Goal: Task Accomplishment & Management: Manage account settings

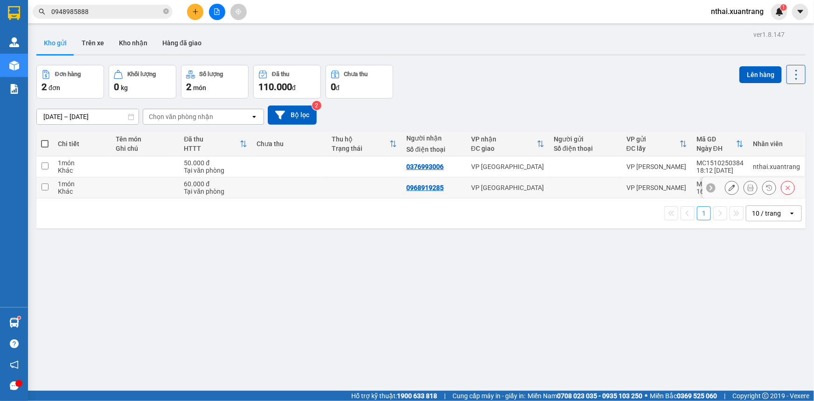
click at [240, 190] on div "Tại văn phòng" at bounding box center [215, 191] width 63 height 7
checkbox input "true"
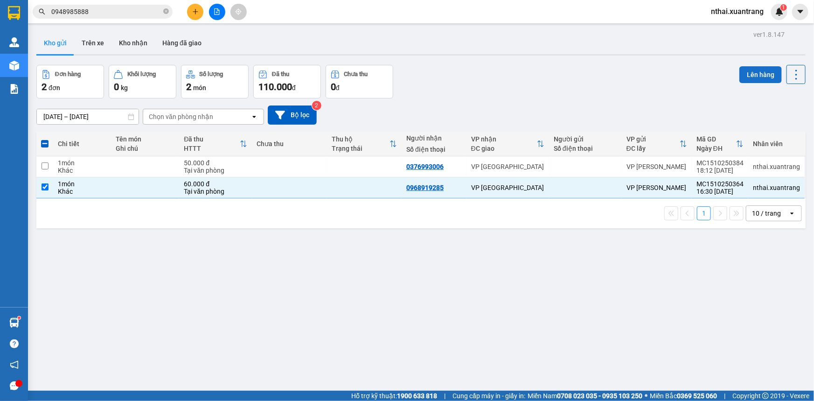
click at [765, 69] on button "Lên hàng" at bounding box center [761, 74] width 42 height 17
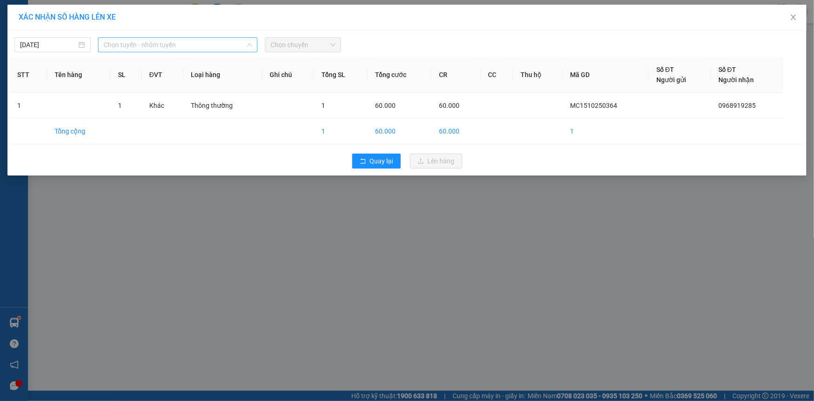
click at [142, 43] on span "Chọn tuyến - nhóm tuyến" at bounding box center [178, 45] width 148 height 14
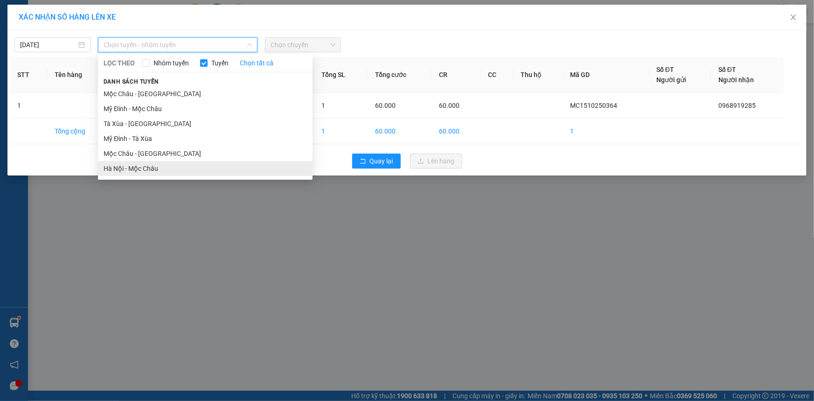
click at [124, 165] on li "Hà Nội - Mộc Châu" at bounding box center [205, 168] width 215 height 15
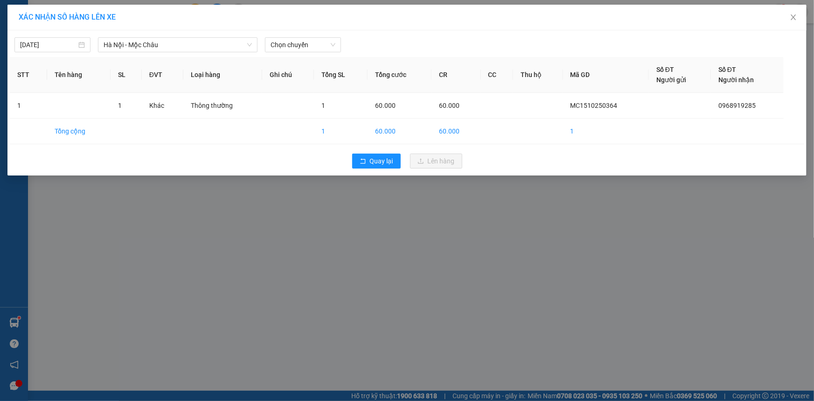
click at [152, 33] on div "[DATE] [GEOGRAPHIC_DATA] - Mộc Châu LỌC THEO Nhóm tuyến Tuyến Chọn tất cả Danh …" at bounding box center [407, 43] width 795 height 20
click at [150, 45] on span "Hà Nội - Mộc Châu" at bounding box center [178, 45] width 148 height 14
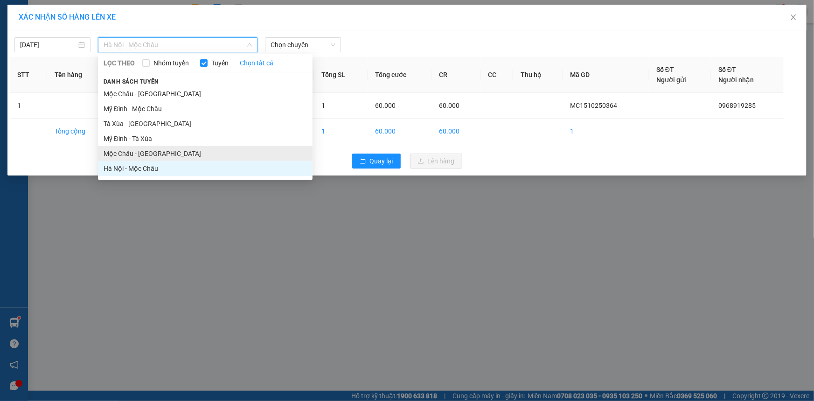
click at [140, 155] on li "Mộc Châu - [GEOGRAPHIC_DATA]" at bounding box center [205, 153] width 215 height 15
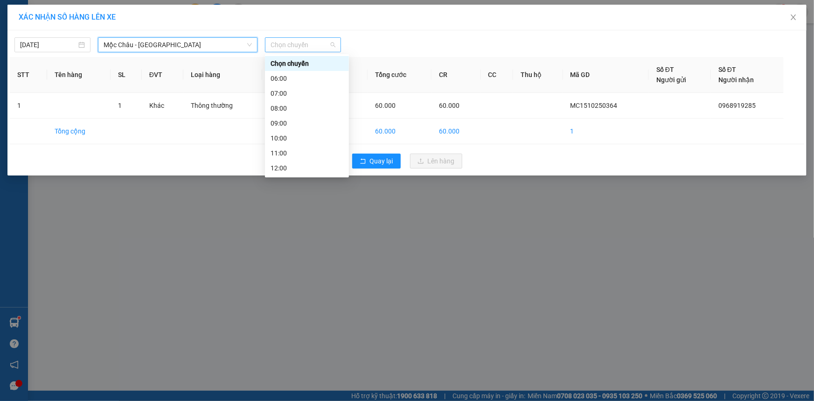
click at [312, 44] on span "Chọn chuyến" at bounding box center [303, 45] width 65 height 14
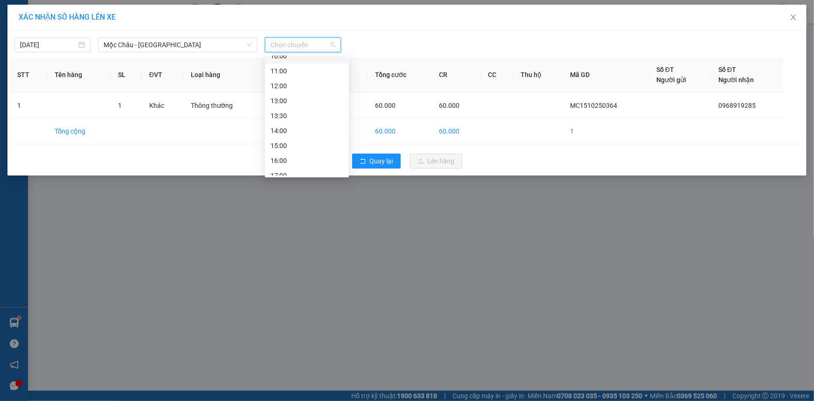
scroll to position [134, 0]
click at [285, 139] on div "18:00" at bounding box center [307, 138] width 73 height 10
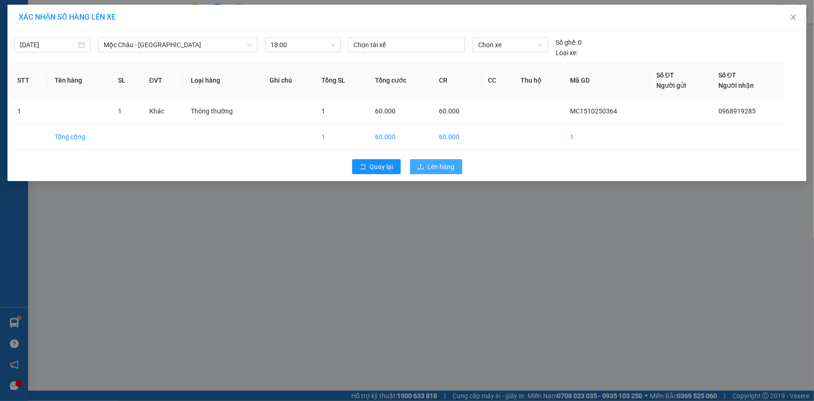
click at [436, 166] on span "Lên hàng" at bounding box center [441, 166] width 27 height 10
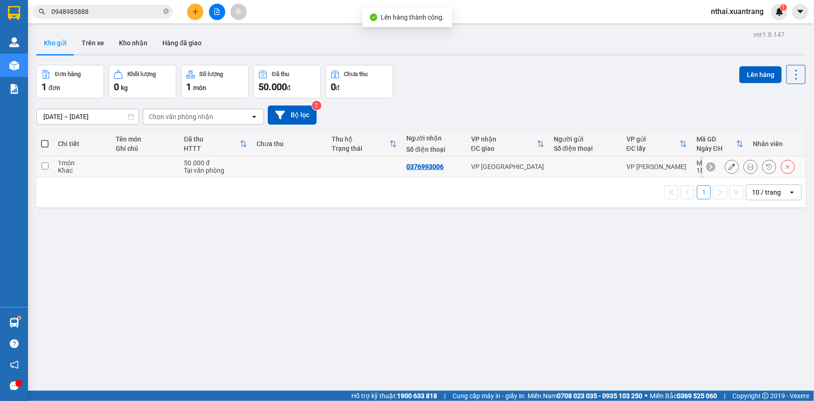
click at [751, 165] on div at bounding box center [751, 167] width 14 height 14
click at [748, 166] on icon at bounding box center [751, 166] width 7 height 7
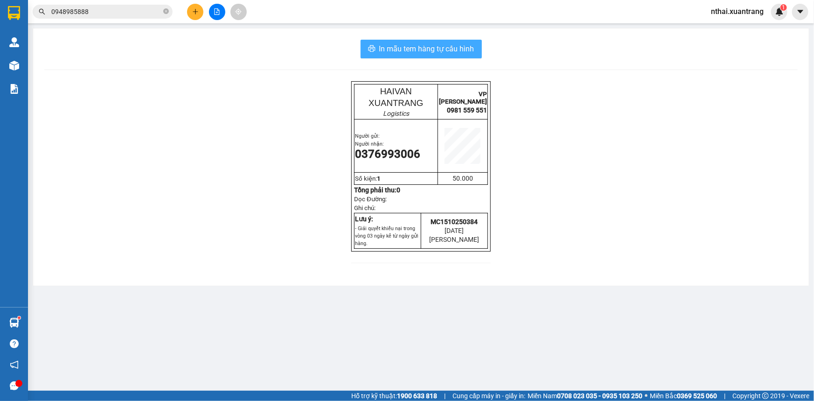
click at [424, 56] on button "In mẫu tem hàng tự cấu hình" at bounding box center [421, 49] width 121 height 19
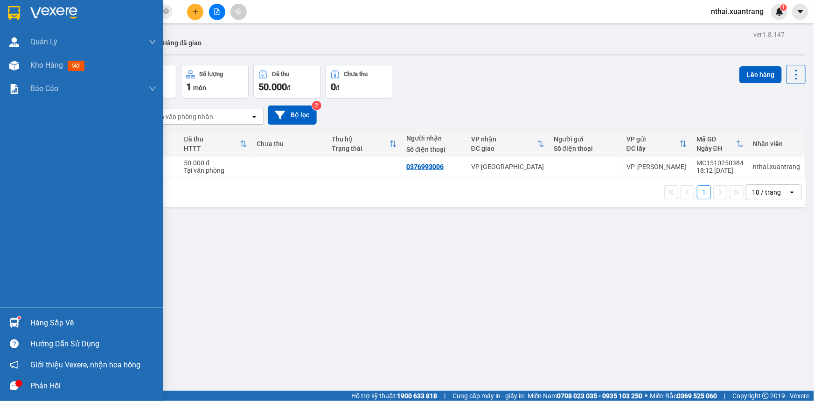
click at [23, 14] on div at bounding box center [81, 15] width 163 height 30
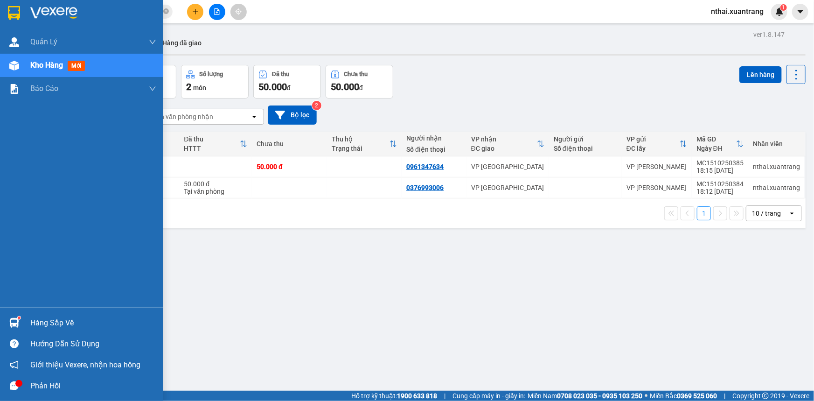
click at [0, 12] on div at bounding box center [81, 15] width 163 height 30
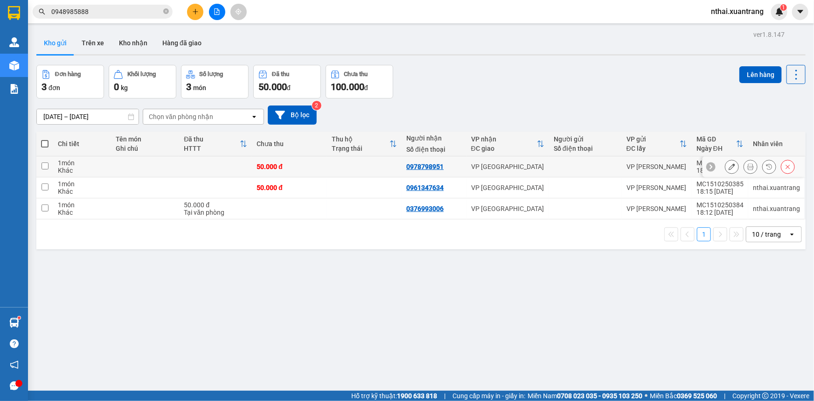
click at [748, 165] on icon at bounding box center [751, 166] width 7 height 7
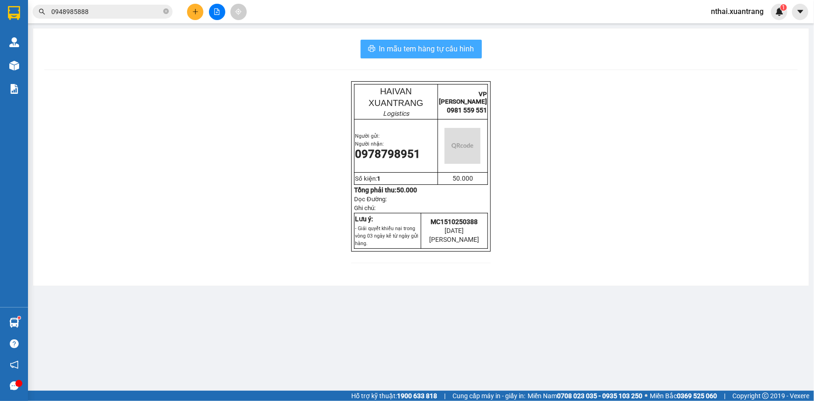
click at [401, 51] on span "In mẫu tem hàng tự cấu hình" at bounding box center [426, 49] width 95 height 12
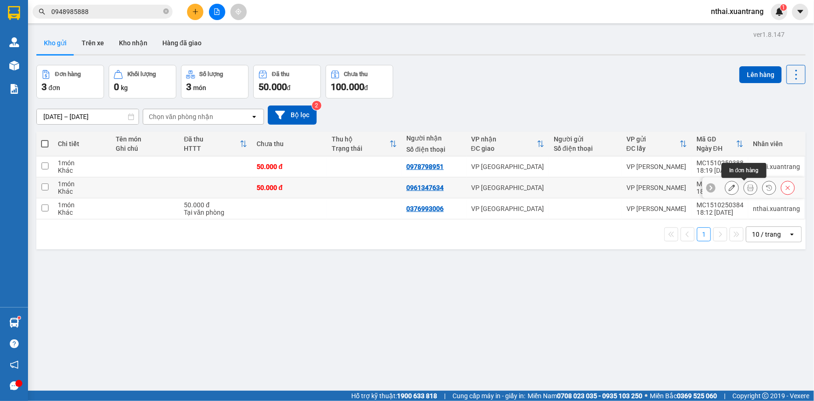
click at [748, 187] on icon at bounding box center [751, 187] width 7 height 7
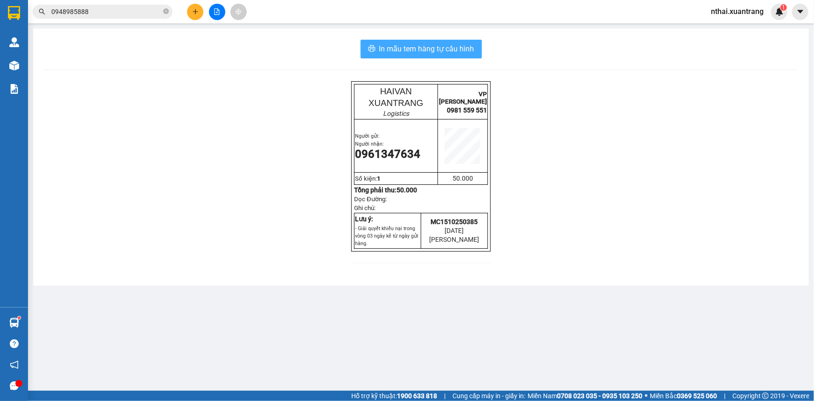
click at [437, 47] on span "In mẫu tem hàng tự cấu hình" at bounding box center [426, 49] width 95 height 12
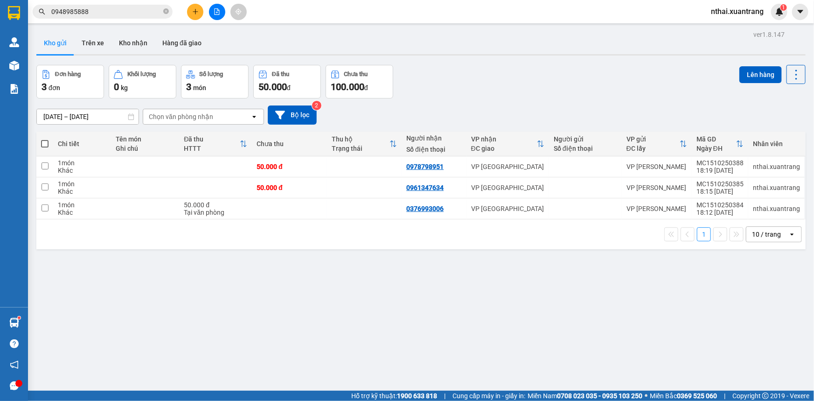
click at [219, 14] on icon "file-add" at bounding box center [217, 11] width 5 height 7
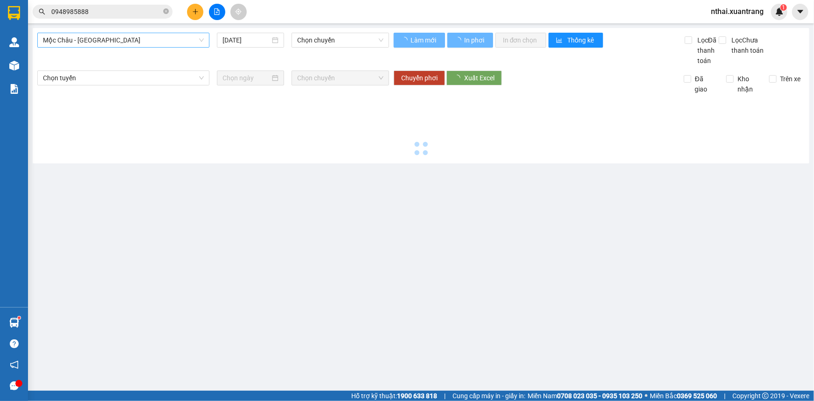
click at [123, 37] on span "Mộc Châu - [GEOGRAPHIC_DATA]" at bounding box center [123, 40] width 161 height 14
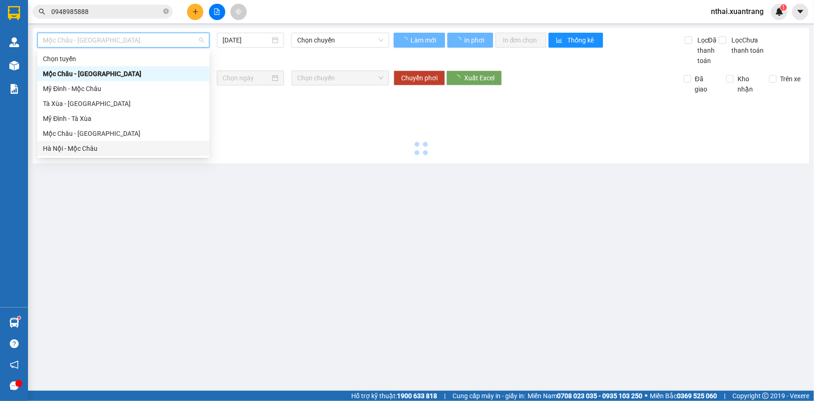
click at [106, 146] on div "Hà Nội - Mộc Châu" at bounding box center [123, 148] width 161 height 10
type input "[DATE]"
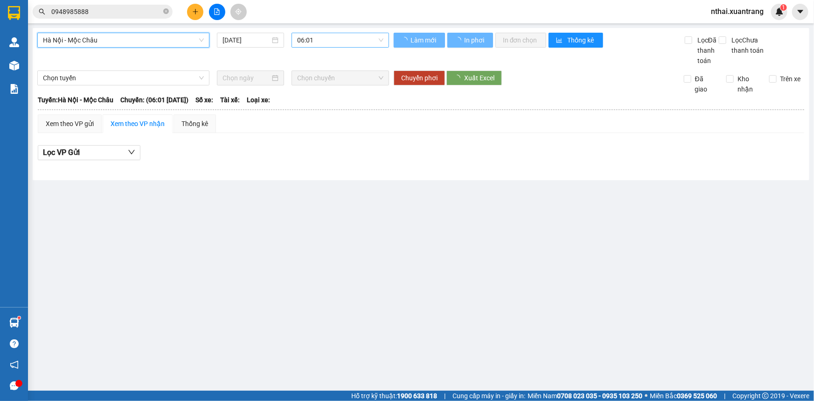
click at [330, 36] on span "06:01" at bounding box center [340, 40] width 86 height 14
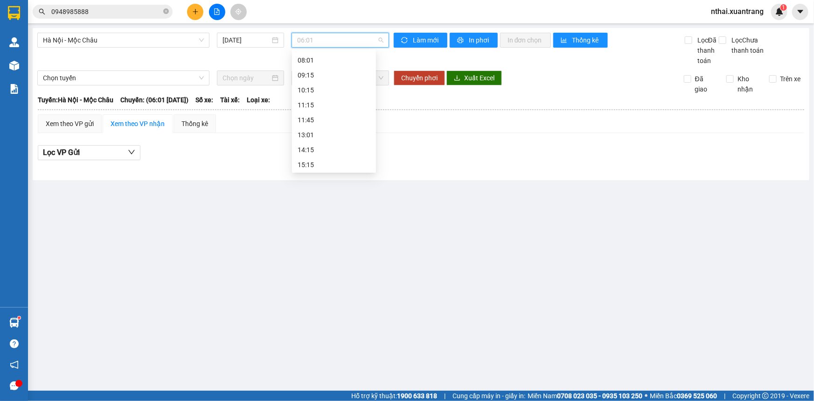
scroll to position [101, 0]
click at [317, 139] on div "15:15" at bounding box center [334, 137] width 73 height 10
click at [338, 37] on span "15:15" at bounding box center [340, 40] width 86 height 14
click at [313, 152] on div "16:15" at bounding box center [334, 152] width 73 height 10
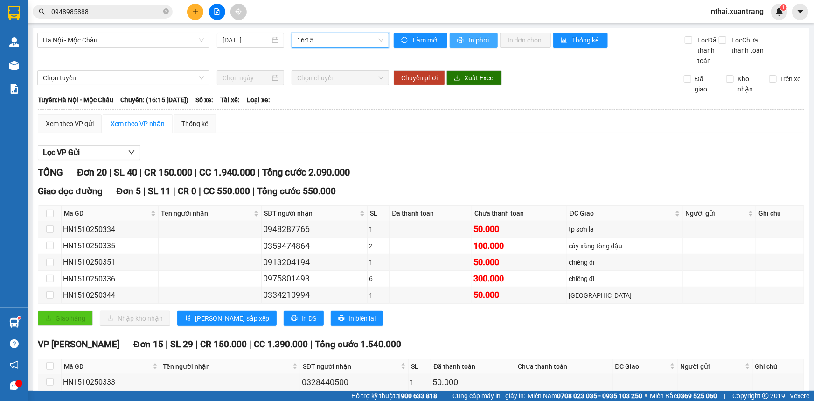
click at [474, 33] on button "In phơi" at bounding box center [474, 40] width 48 height 15
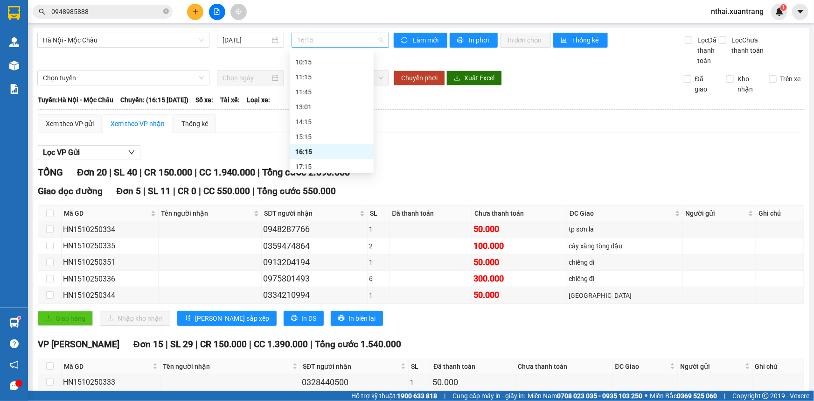
click at [343, 43] on span "16:15" at bounding box center [340, 40] width 86 height 14
click at [300, 161] on div "17:15" at bounding box center [332, 166] width 84 height 15
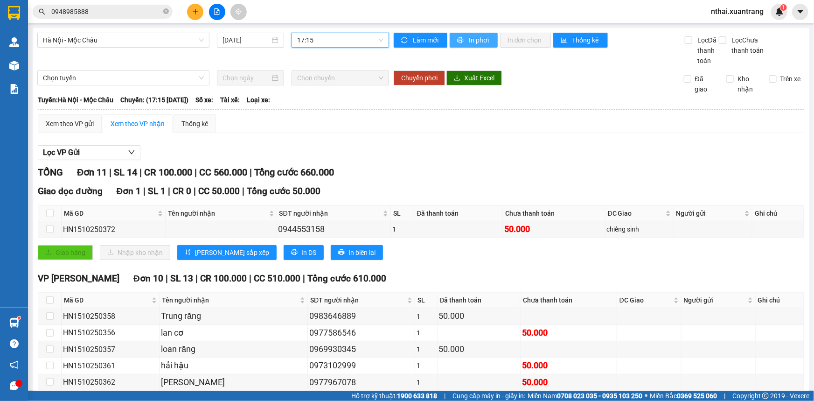
click at [474, 41] on span "In phơi" at bounding box center [479, 40] width 21 height 10
click at [333, 42] on span "17:15" at bounding box center [340, 40] width 86 height 14
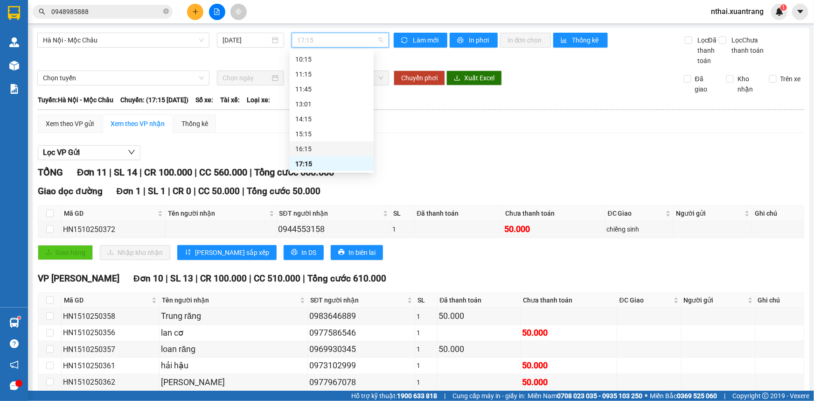
scroll to position [134, 0]
click at [312, 147] on div "18:15" at bounding box center [331, 149] width 73 height 10
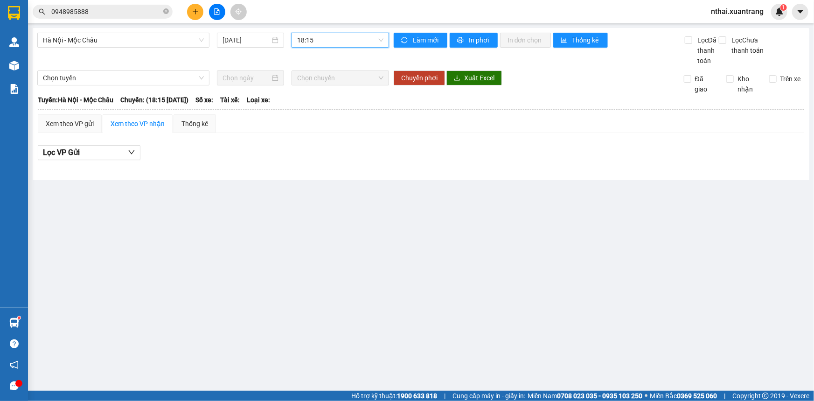
click at [344, 35] on span "18:15" at bounding box center [340, 40] width 86 height 14
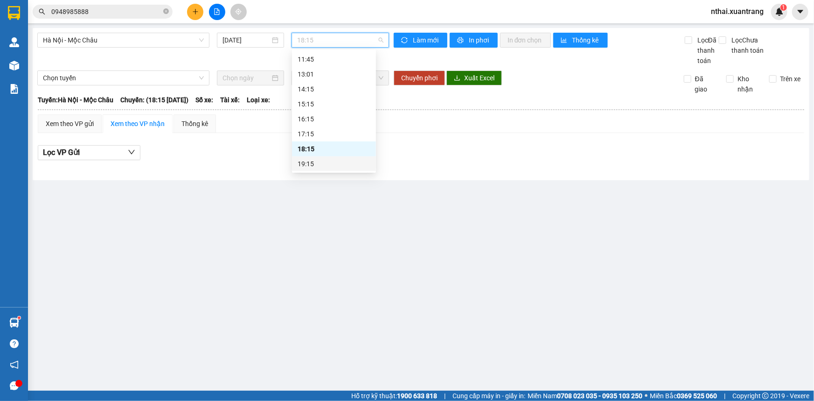
click at [302, 174] on div "[GEOGRAPHIC_DATA] - Mộc Châu [DATE] 18:15 Làm mới In phơi In đơn chọn Thống kê …" at bounding box center [421, 104] width 777 height 152
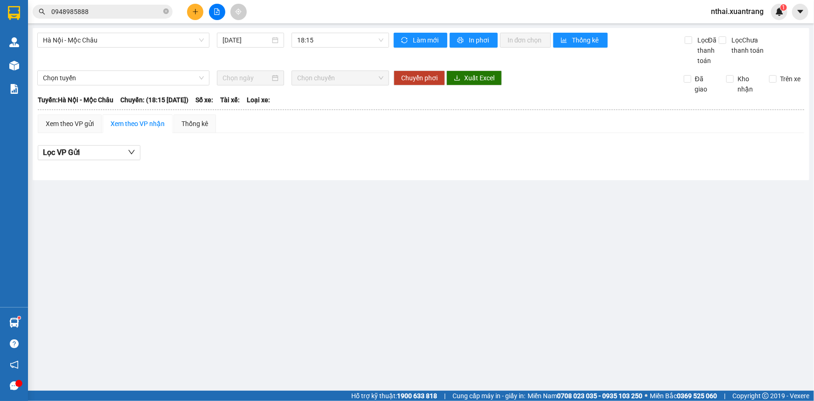
click at [306, 164] on div "Lọc VP Gửi" at bounding box center [421, 155] width 767 height 30
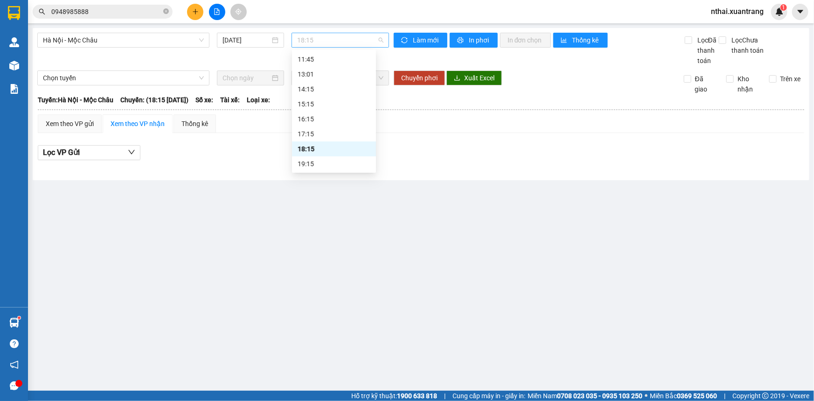
click at [322, 43] on span "18:15" at bounding box center [340, 40] width 86 height 14
click at [318, 163] on div "19:15" at bounding box center [334, 164] width 73 height 10
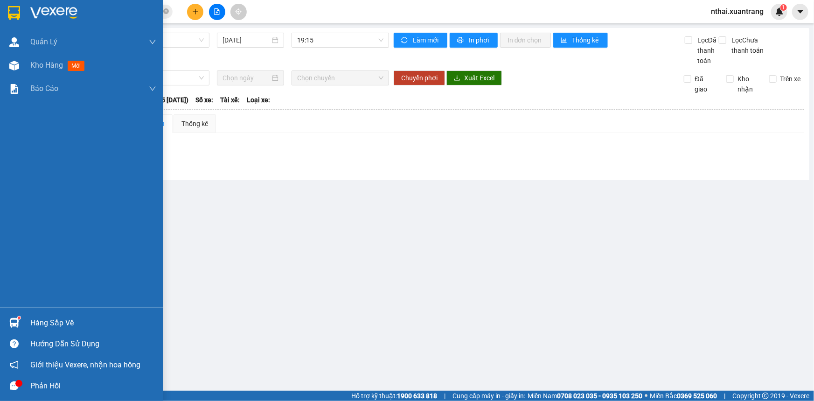
click at [8, 14] on img at bounding box center [14, 13] width 12 height 14
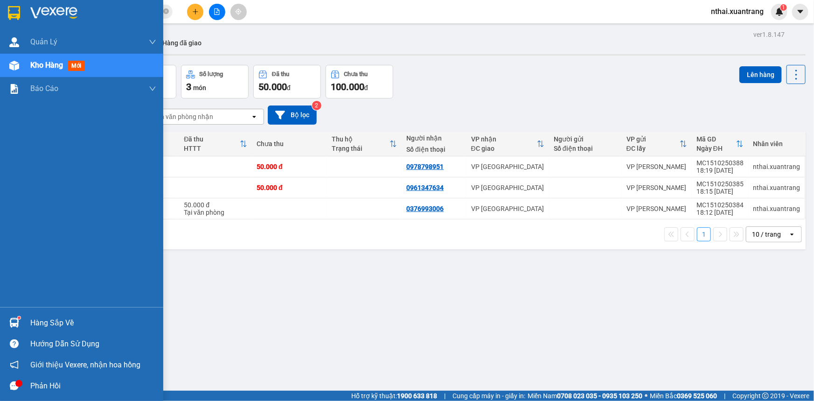
click at [58, 5] on div at bounding box center [81, 15] width 163 height 30
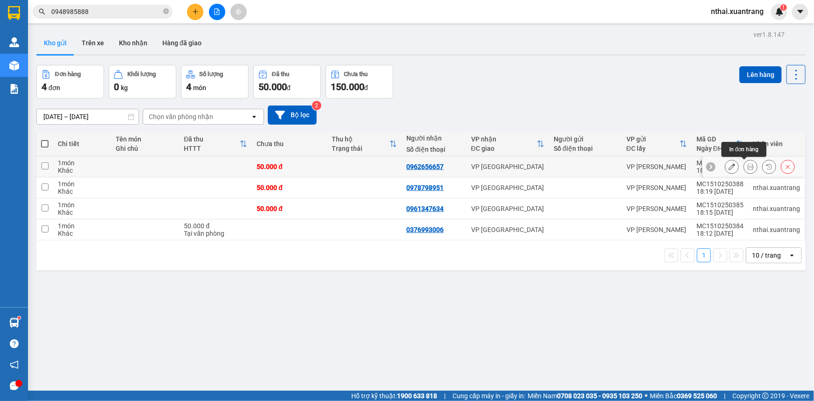
click at [748, 167] on icon at bounding box center [751, 166] width 7 height 7
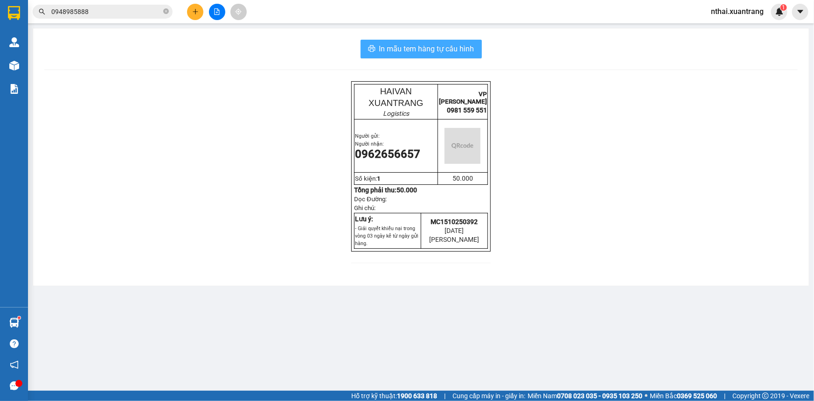
click at [415, 49] on span "In mẫu tem hàng tự cấu hình" at bounding box center [426, 49] width 95 height 12
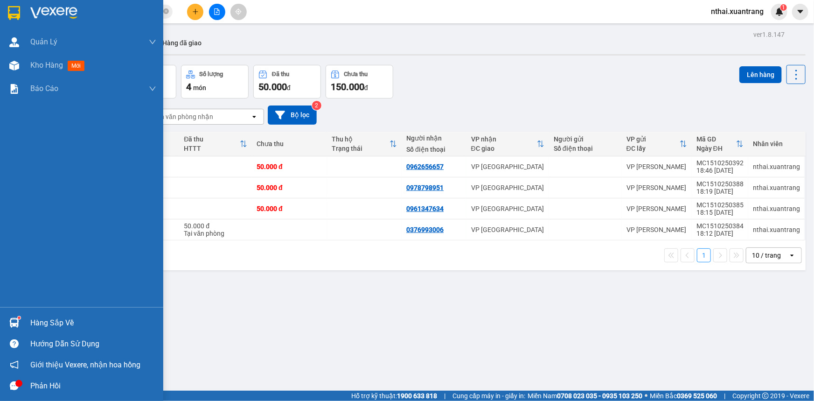
click at [35, 16] on img at bounding box center [53, 13] width 47 height 14
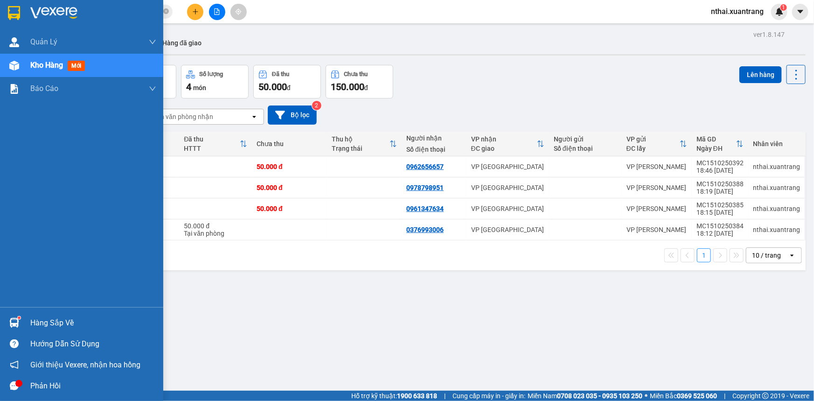
click at [19, 17] on img at bounding box center [14, 13] width 12 height 14
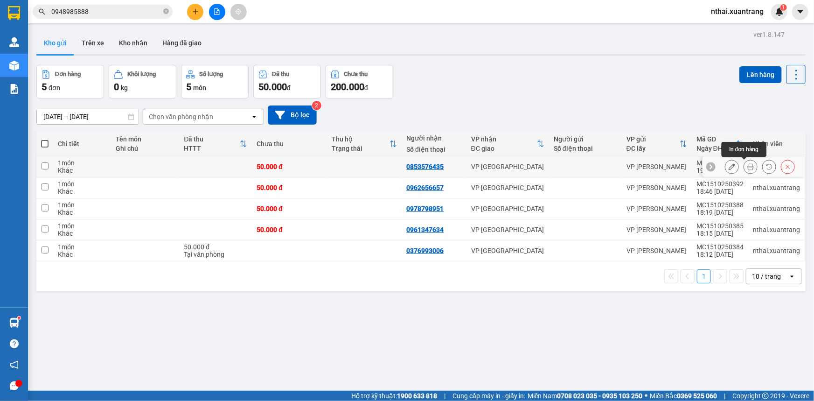
click at [750, 169] on button at bounding box center [750, 167] width 13 height 16
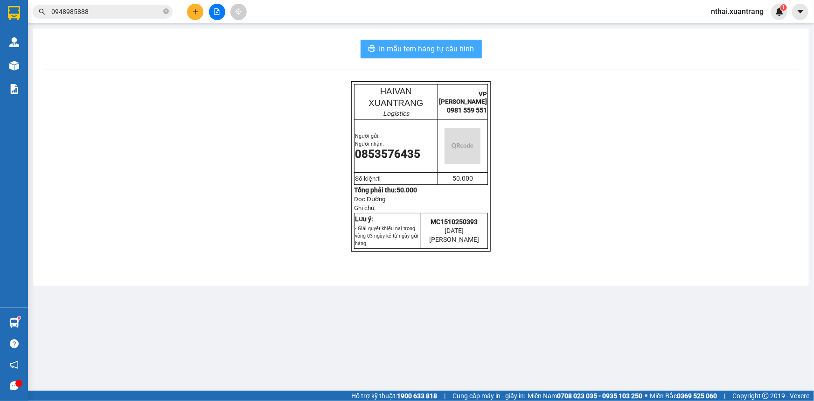
click at [427, 51] on span "In mẫu tem hàng tự cấu hình" at bounding box center [426, 49] width 95 height 12
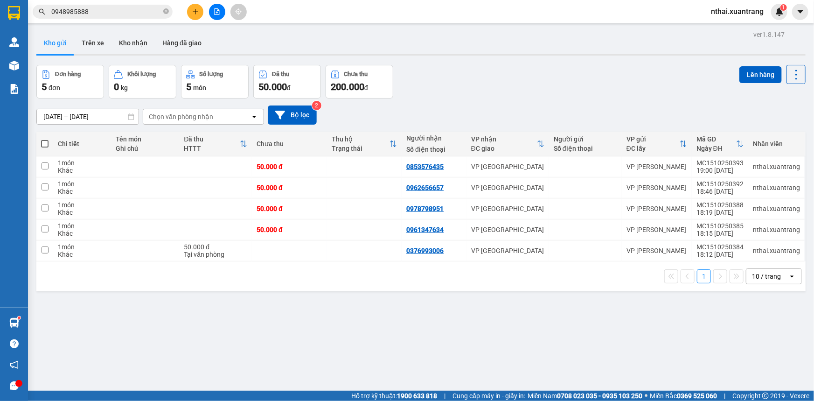
click at [88, 12] on input "0948985888" at bounding box center [106, 12] width 110 height 10
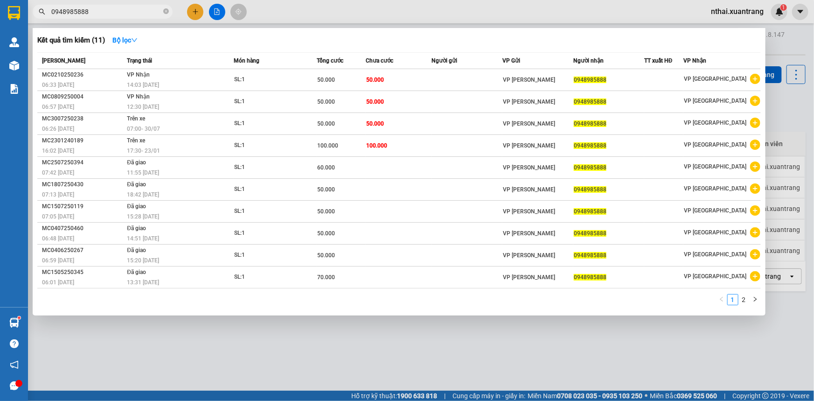
click at [88, 12] on input "0948985888" at bounding box center [106, 12] width 110 height 10
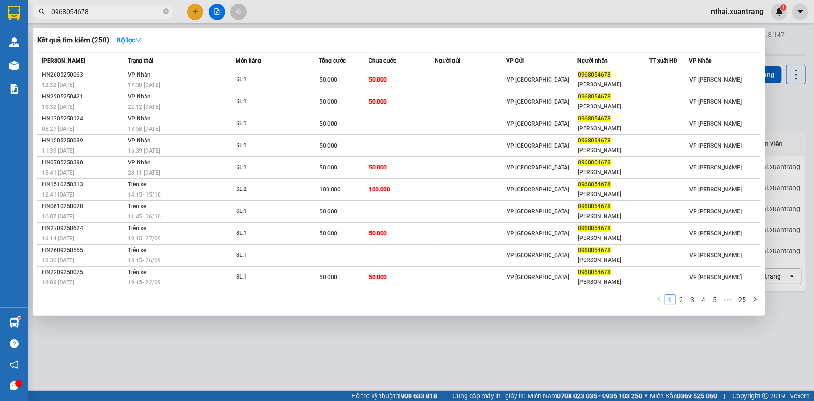
type input "0968054678"
click at [129, 49] on div "Kết quả tìm kiếm ( 250 ) Bộ lọc Mã ĐH Trạng thái Món hàng Tổng cước Chưa cước N…" at bounding box center [399, 171] width 733 height 287
click at [140, 39] on icon "down" at bounding box center [138, 40] width 7 height 7
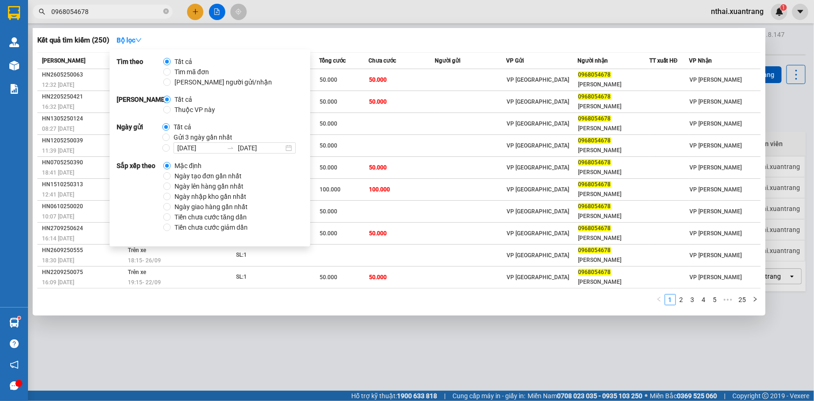
click at [191, 136] on span "Gửi 3 ngày gần nhất" at bounding box center [203, 137] width 66 height 10
click at [170, 136] on input "Gửi 3 ngày gần nhất" at bounding box center [165, 136] width 7 height 7
radio input "true"
radio input "false"
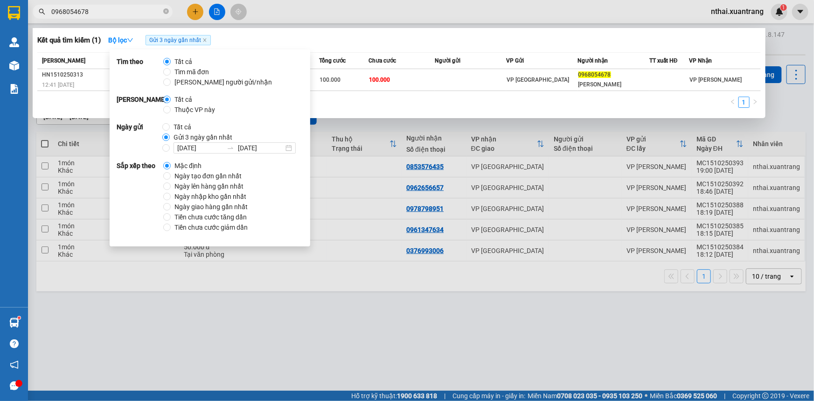
click at [256, 34] on div "Kết quả tìm kiếm ( 1 ) Bộ lọc Gửi 3 ngày gần nhất" at bounding box center [399, 40] width 724 height 15
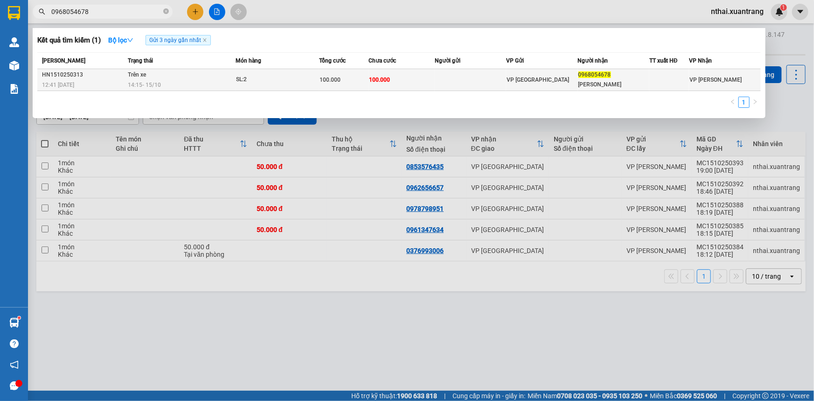
click at [205, 84] on div "14:15 [DATE]" at bounding box center [181, 85] width 107 height 10
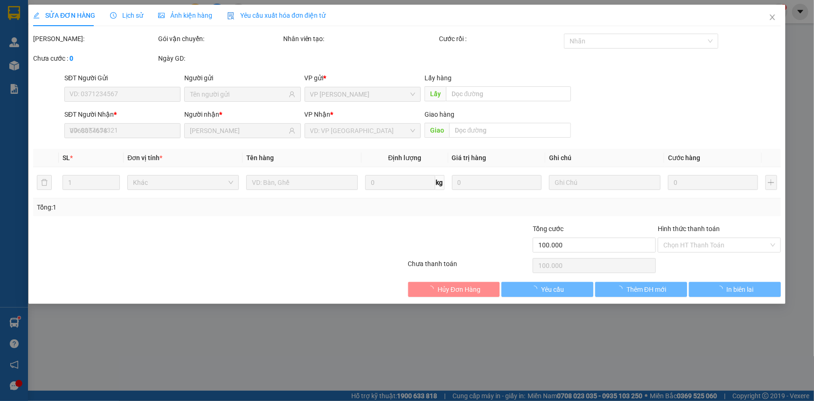
click at [188, 20] on div "Ảnh kiện hàng" at bounding box center [185, 15] width 54 height 10
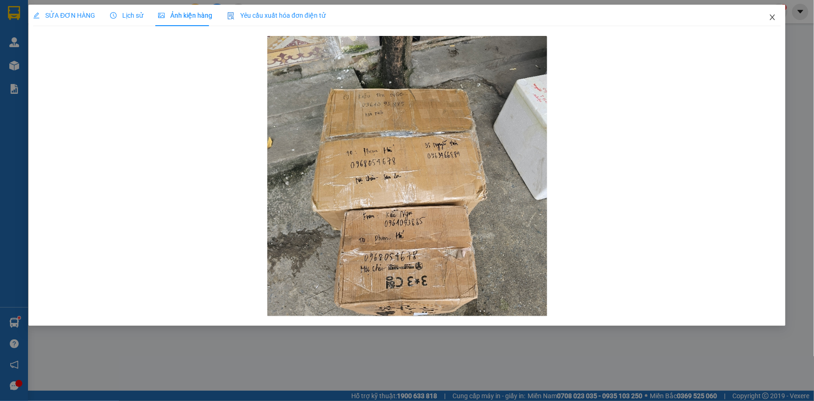
click at [775, 17] on icon "close" at bounding box center [772, 17] width 7 height 7
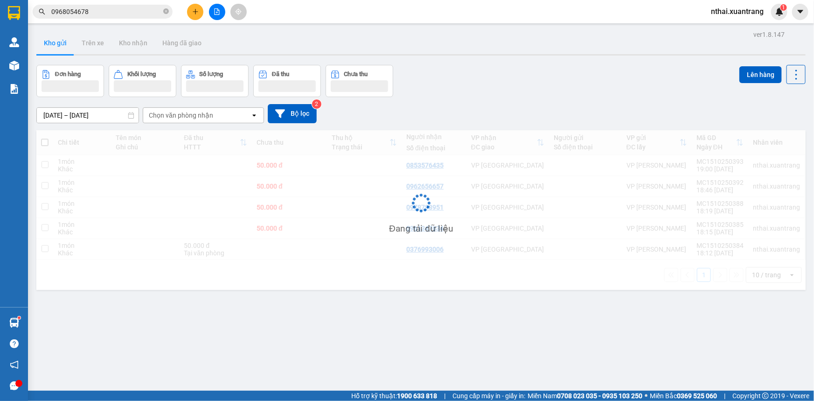
click at [126, 11] on input "0968054678" at bounding box center [106, 12] width 110 height 10
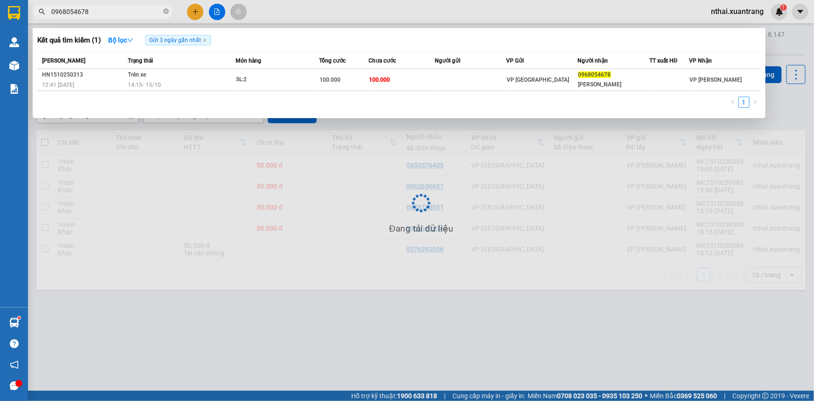
click at [128, 10] on input "0968054678" at bounding box center [106, 12] width 110 height 10
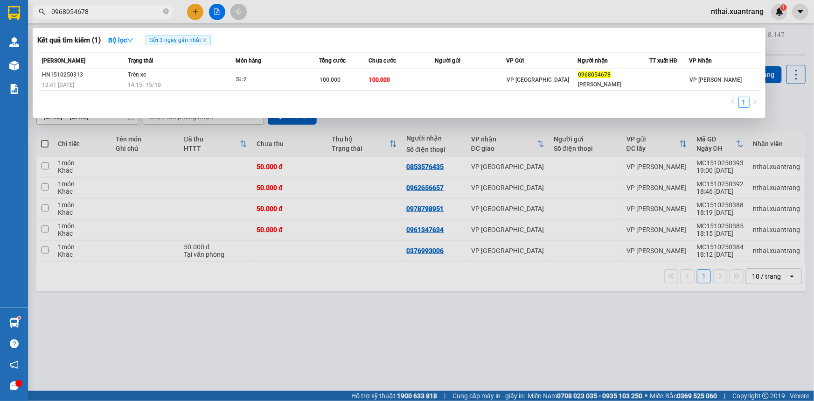
click at [128, 10] on input "0968054678" at bounding box center [106, 12] width 110 height 10
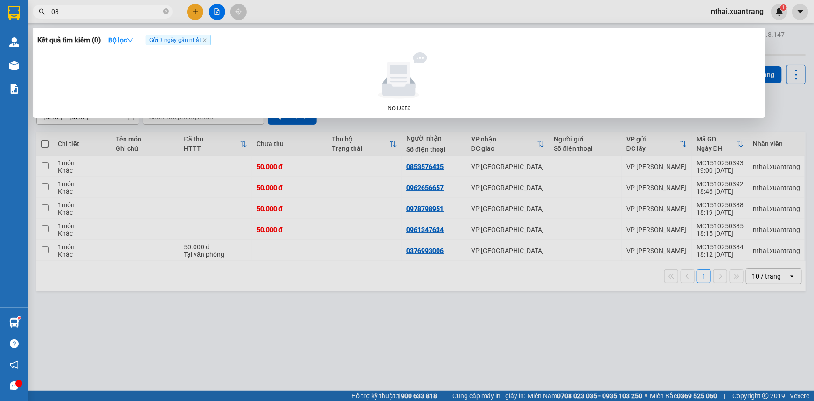
type input "0"
click at [112, 11] on input "0398356958" at bounding box center [106, 12] width 110 height 10
type input "0968054678"
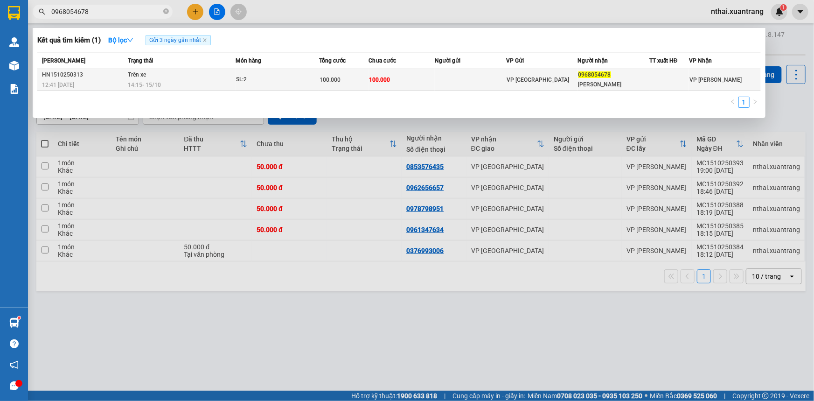
click at [336, 79] on span "100.000" at bounding box center [330, 80] width 21 height 7
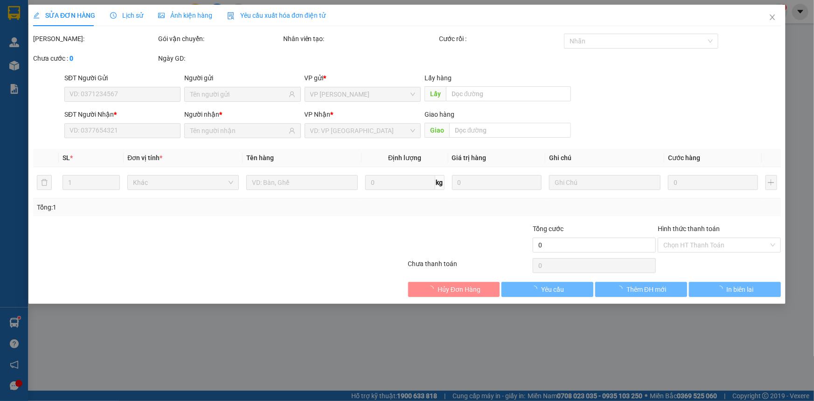
type input "0968054678"
type input "[PERSON_NAME]"
type input "100.000"
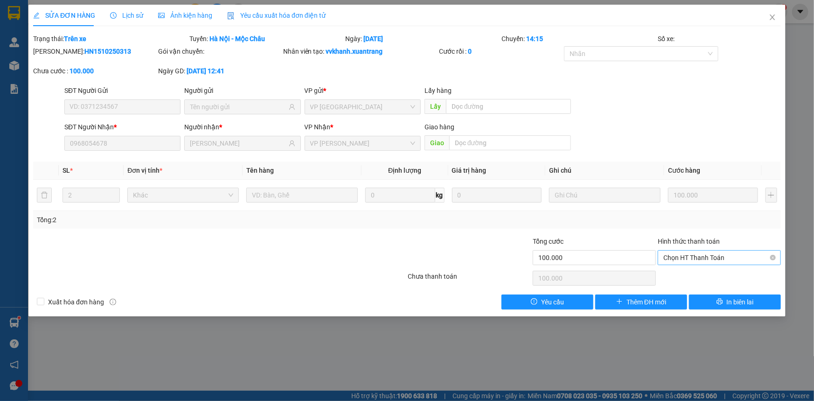
click at [680, 255] on span "Chọn HT Thanh Toán" at bounding box center [720, 258] width 112 height 14
click at [686, 280] on div "Tại văn phòng" at bounding box center [720, 276] width 112 height 10
type input "0"
click at [639, 238] on div "Tổng cước" at bounding box center [594, 243] width 123 height 14
click at [724, 303] on button "In biên lai" at bounding box center [735, 301] width 92 height 15
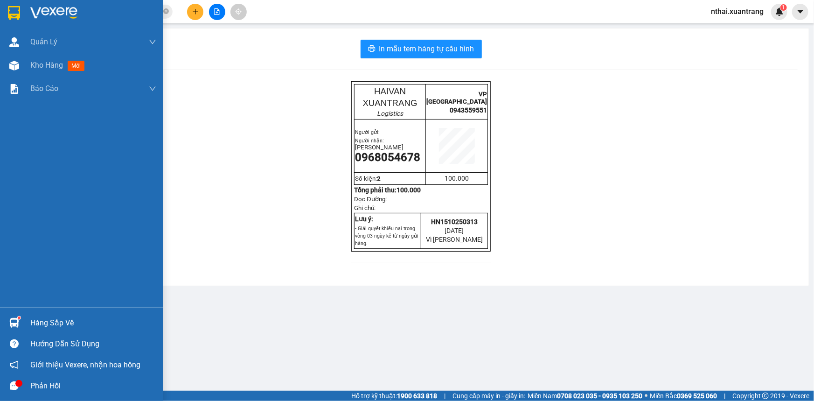
click at [20, 6] on img at bounding box center [14, 13] width 12 height 14
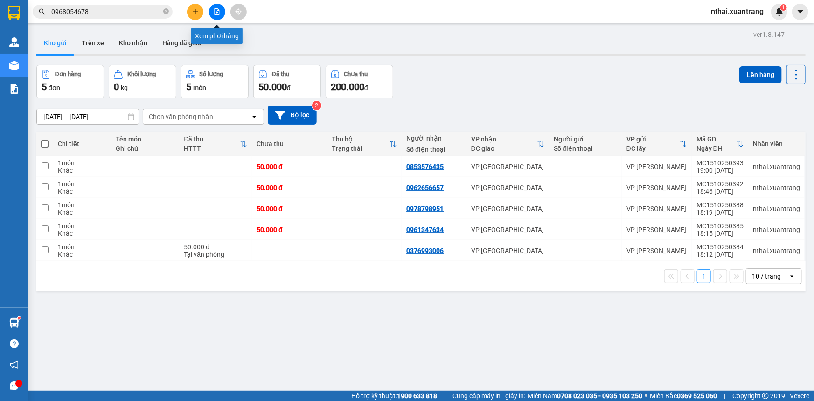
click at [219, 15] on button at bounding box center [217, 12] width 16 height 16
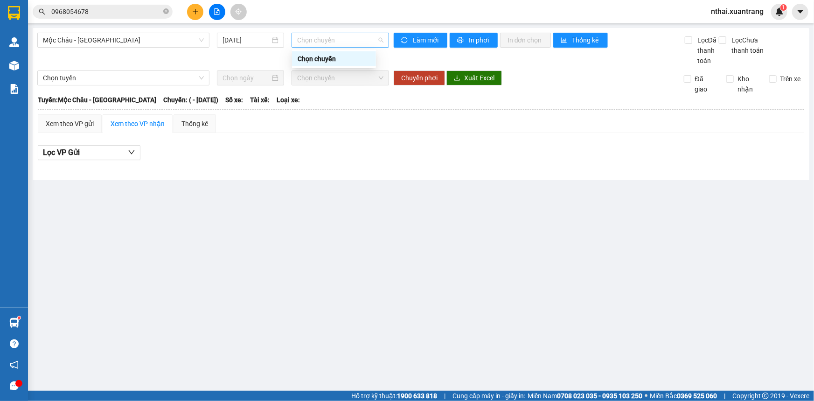
click at [325, 40] on span "Chọn chuyến" at bounding box center [340, 40] width 86 height 14
click at [149, 38] on span "Mộc Châu - [GEOGRAPHIC_DATA]" at bounding box center [123, 40] width 161 height 14
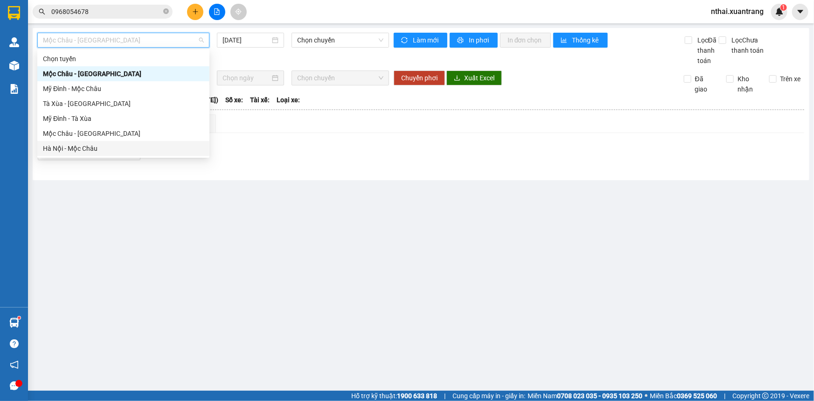
click at [315, 235] on main "Mộc Châu - [GEOGRAPHIC_DATA] [DATE] Chọn chuyến Làm mới In phơi In đơn chọn Thố…" at bounding box center [407, 195] width 814 height 391
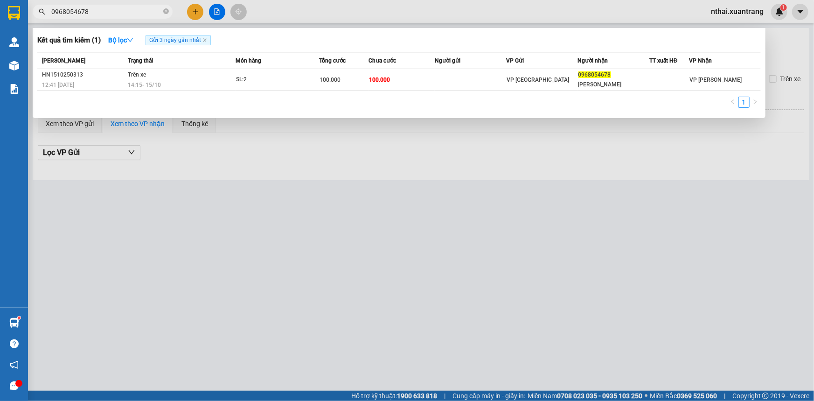
click at [113, 8] on input "0968054678" at bounding box center [106, 12] width 110 height 10
type input "7777"
click at [293, 21] on div at bounding box center [407, 200] width 814 height 401
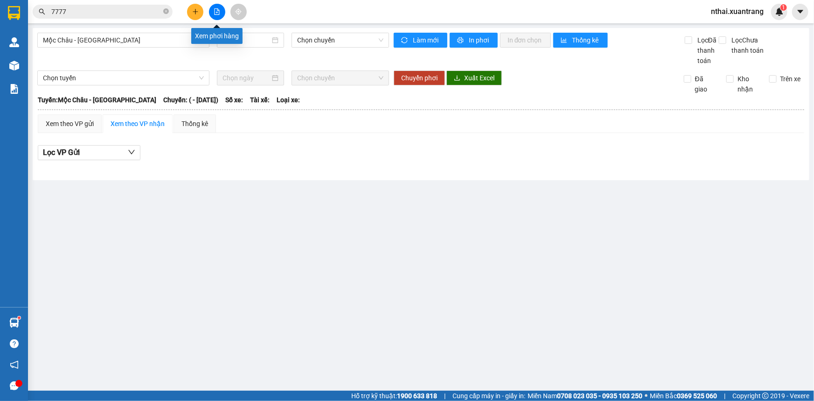
click at [218, 10] on icon "file-add" at bounding box center [217, 11] width 5 height 7
click at [141, 39] on span "Mộc Châu - [GEOGRAPHIC_DATA]" at bounding box center [123, 40] width 161 height 14
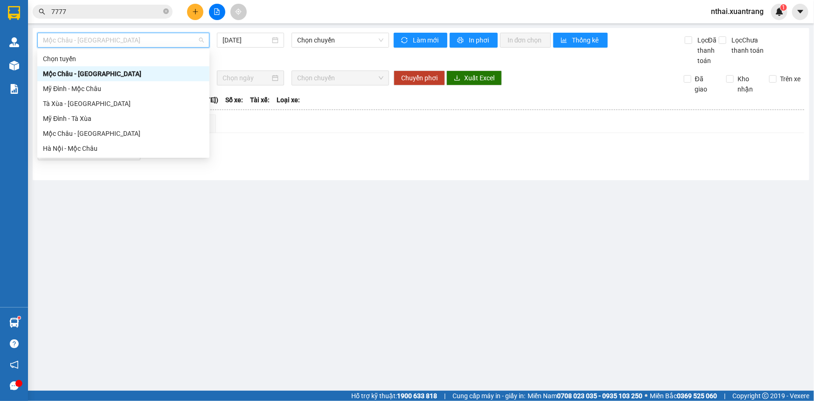
click at [339, 52] on div "Mộc Châu - [GEOGRAPHIC_DATA] [DATE] Chọn chuyến" at bounding box center [213, 49] width 352 height 33
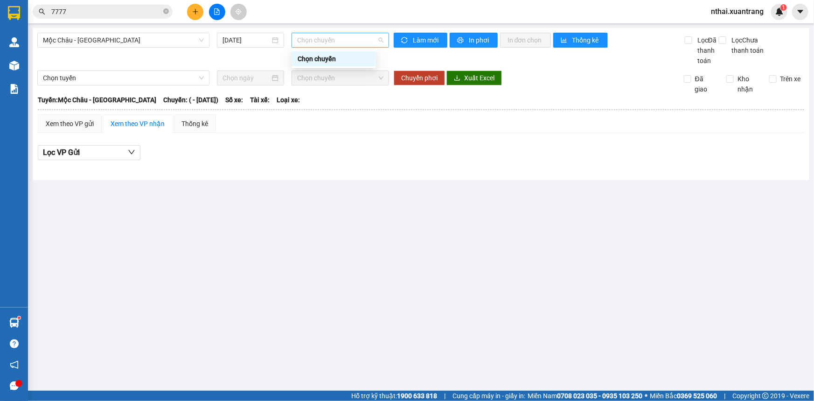
click at [345, 37] on span "Chọn chuyến" at bounding box center [340, 40] width 86 height 14
click at [327, 40] on span "Chọn chuyến" at bounding box center [340, 40] width 86 height 14
click at [159, 42] on span "Mộc Châu - [GEOGRAPHIC_DATA]" at bounding box center [123, 40] width 161 height 14
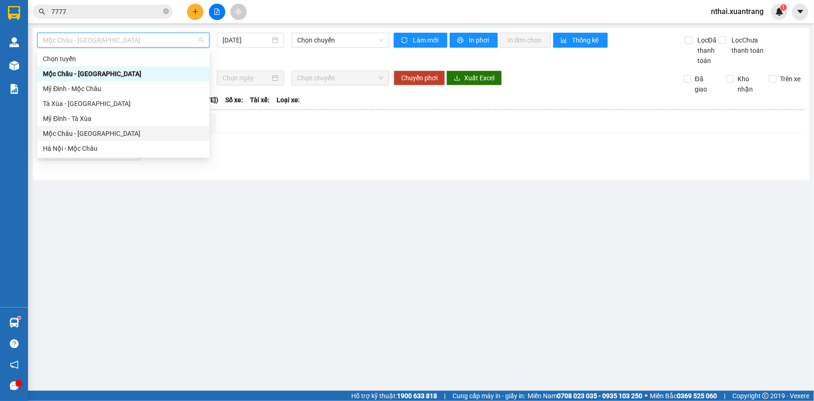
click at [73, 134] on div "Mộc Châu - [GEOGRAPHIC_DATA]" at bounding box center [123, 133] width 161 height 10
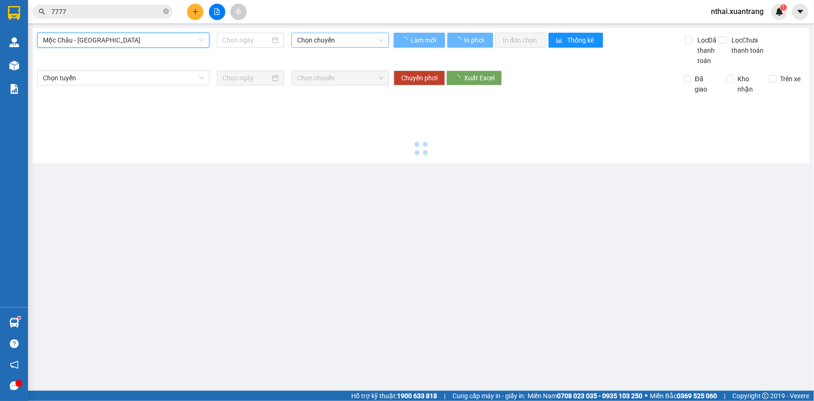
click at [327, 36] on span "Chọn chuyến" at bounding box center [340, 40] width 86 height 14
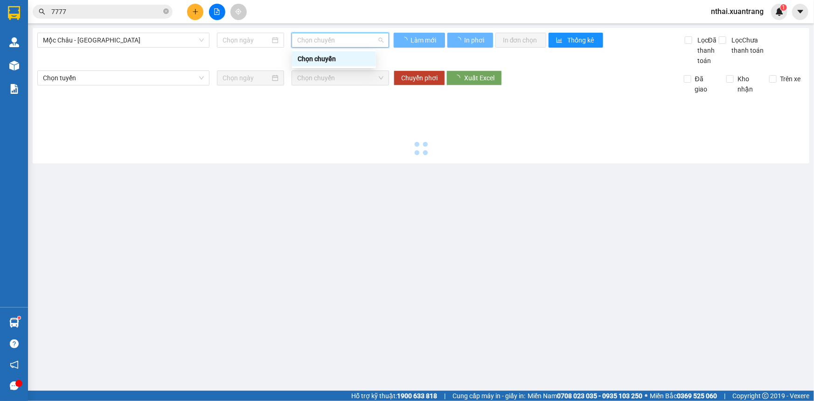
type input "[DATE]"
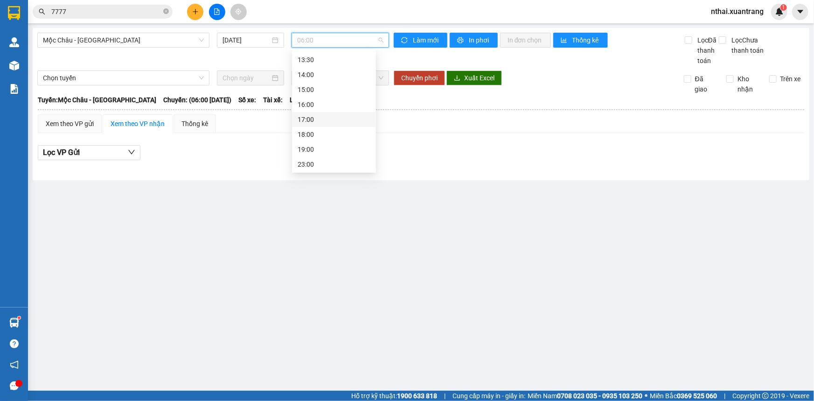
scroll to position [134, 0]
click at [308, 58] on div "13:30" at bounding box center [334, 59] width 73 height 10
click at [316, 34] on span "13:30" at bounding box center [340, 40] width 86 height 14
click at [310, 89] on div "13:00" at bounding box center [334, 87] width 73 height 10
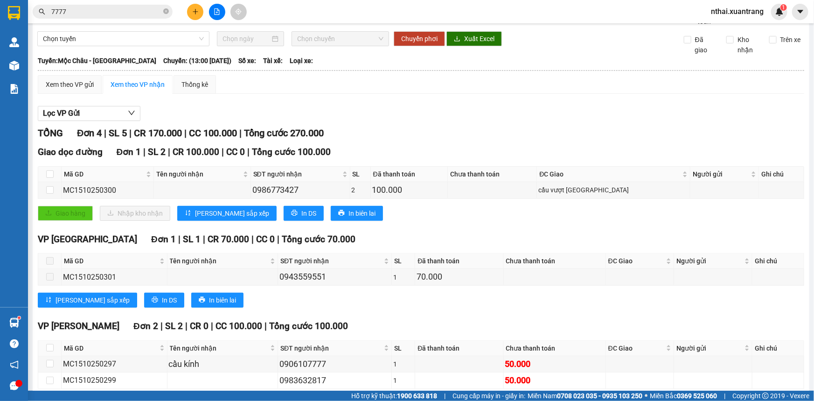
scroll to position [84, 0]
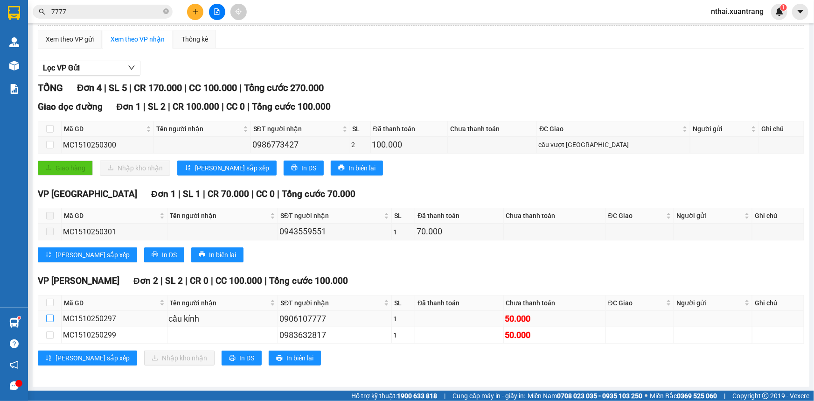
click at [48, 318] on input "checkbox" at bounding box center [49, 318] width 7 height 7
checkbox input "true"
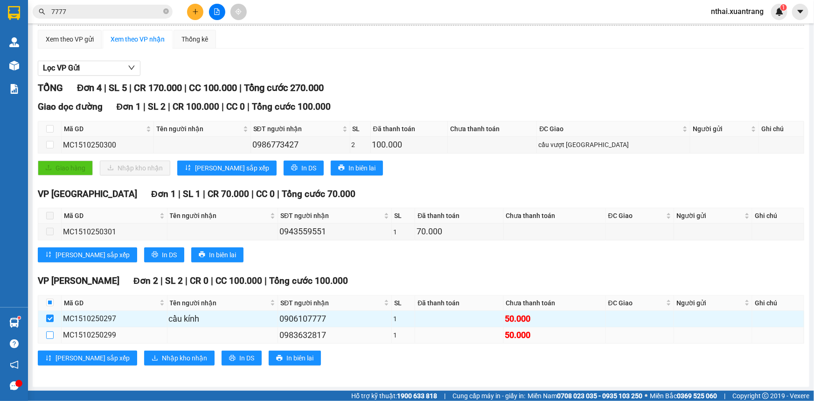
click at [49, 333] on input "checkbox" at bounding box center [49, 334] width 7 height 7
checkbox input "true"
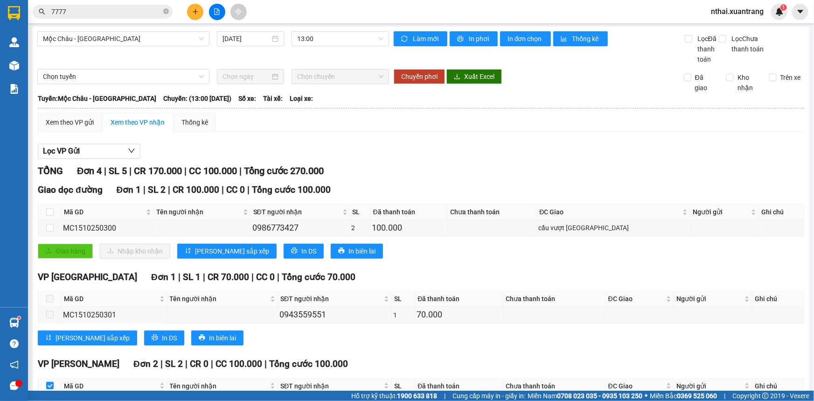
scroll to position [0, 0]
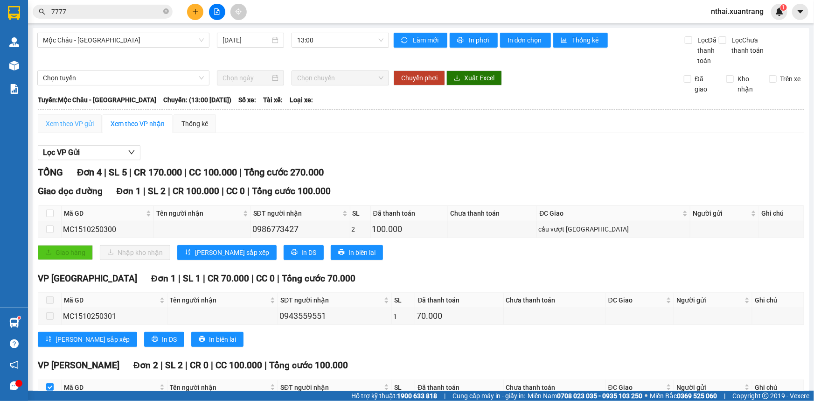
click at [68, 114] on div "Xem theo VP gửi" at bounding box center [70, 123] width 64 height 19
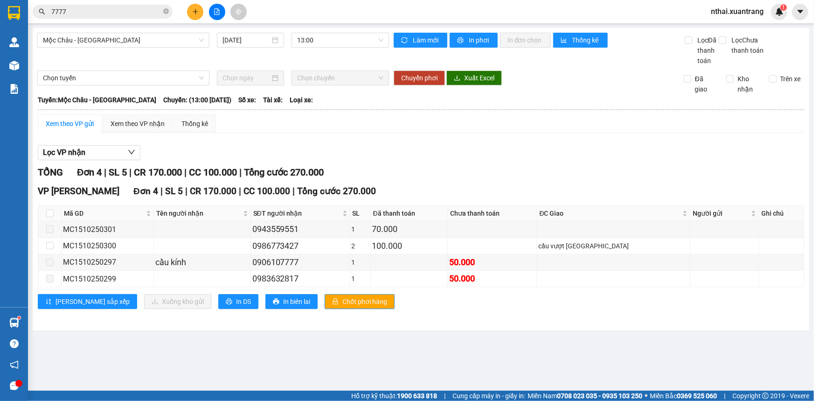
click at [61, 117] on div "Xem theo VP gửi" at bounding box center [70, 123] width 64 height 19
click at [301, 268] on td "0906107777" at bounding box center [300, 262] width 99 height 16
click at [50, 264] on span at bounding box center [49, 262] width 7 height 7
click at [49, 279] on span at bounding box center [49, 278] width 7 height 7
click at [51, 266] on span at bounding box center [49, 262] width 7 height 7
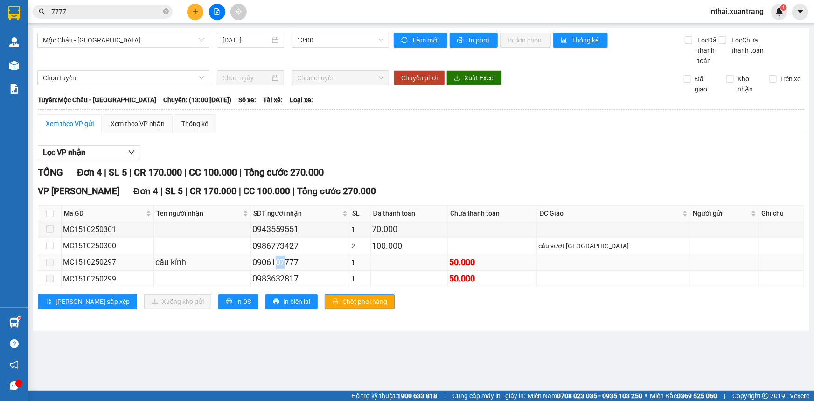
drag, startPoint x: 293, startPoint y: 255, endPoint x: 300, endPoint y: 255, distance: 6.5
click at [300, 256] on div "0906107777" at bounding box center [300, 262] width 96 height 13
click at [315, 275] on div "0983632817" at bounding box center [300, 278] width 96 height 13
click at [316, 261] on div "0906107777" at bounding box center [300, 262] width 96 height 13
click at [308, 272] on div "0983632817" at bounding box center [300, 278] width 96 height 13
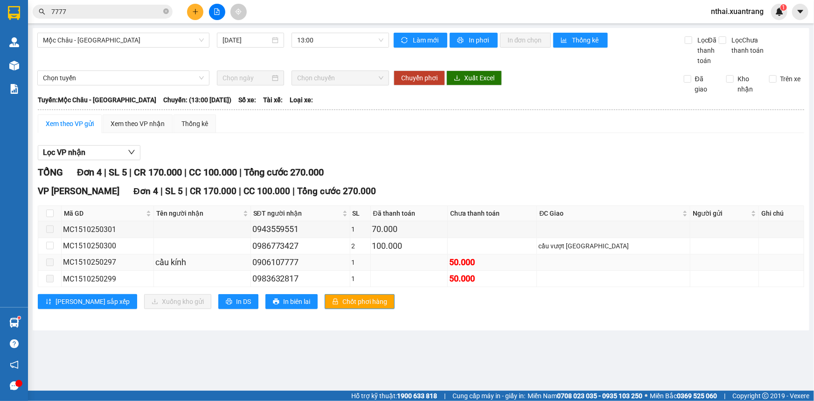
click at [299, 261] on div "0906107777" at bounding box center [300, 262] width 96 height 13
click at [302, 278] on div "0983632817" at bounding box center [300, 278] width 96 height 13
click at [303, 278] on div "0983632817" at bounding box center [300, 278] width 96 height 13
click at [310, 258] on div "0906107777" at bounding box center [300, 262] width 96 height 13
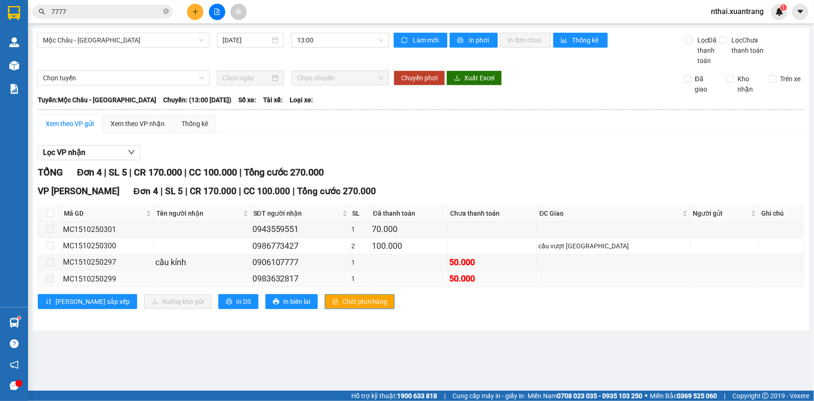
click at [310, 276] on div "0983632817" at bounding box center [300, 278] width 96 height 13
click at [309, 268] on div "0906107777" at bounding box center [300, 262] width 96 height 13
click at [309, 264] on div "0906107777" at bounding box center [300, 262] width 96 height 13
click at [81, 5] on span "7777" at bounding box center [103, 12] width 140 height 14
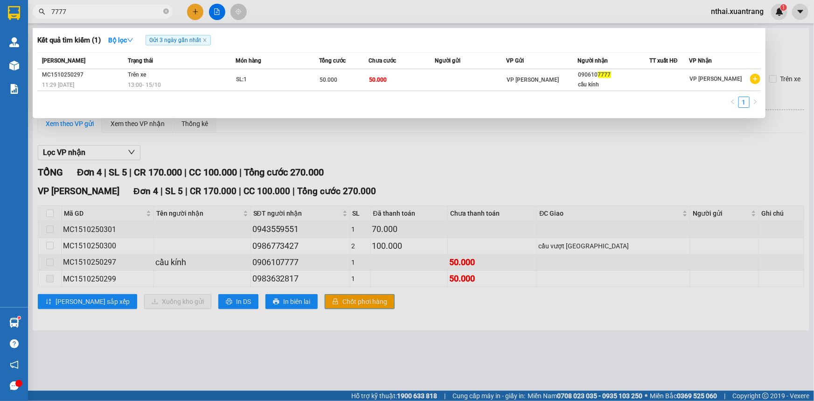
click at [81, 5] on span "7777" at bounding box center [103, 12] width 140 height 14
click at [84, 17] on span "7777" at bounding box center [103, 12] width 140 height 14
click at [142, 9] on input "7777" at bounding box center [106, 12] width 110 height 10
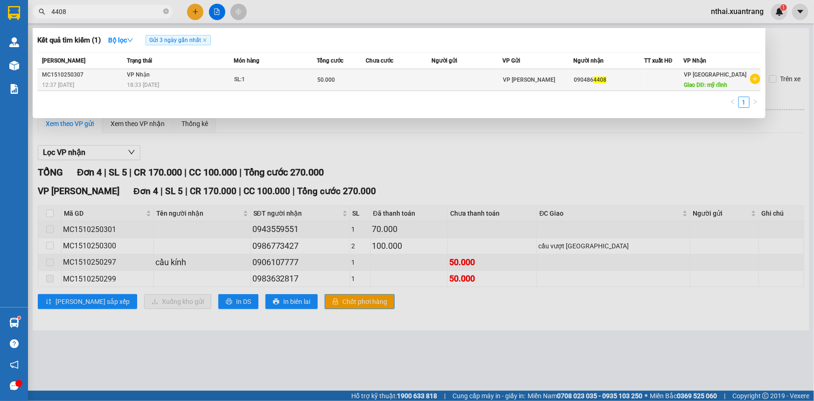
type input "4408"
click at [273, 81] on div "SL: 1" at bounding box center [269, 80] width 70 height 10
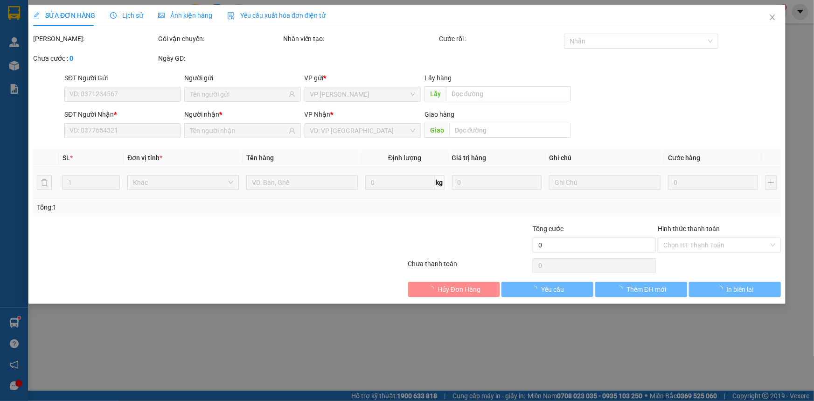
type input "0904864408"
type input "mỹ đình"
type input "50.000"
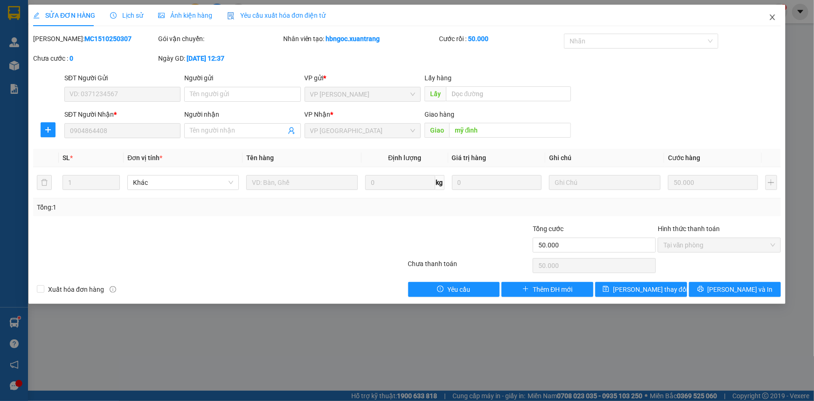
click at [771, 12] on span "Close" at bounding box center [773, 18] width 26 height 26
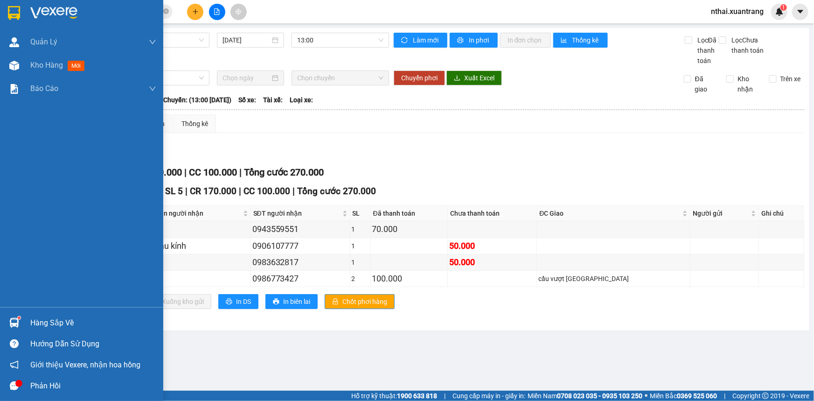
click at [10, 15] on img at bounding box center [14, 13] width 12 height 14
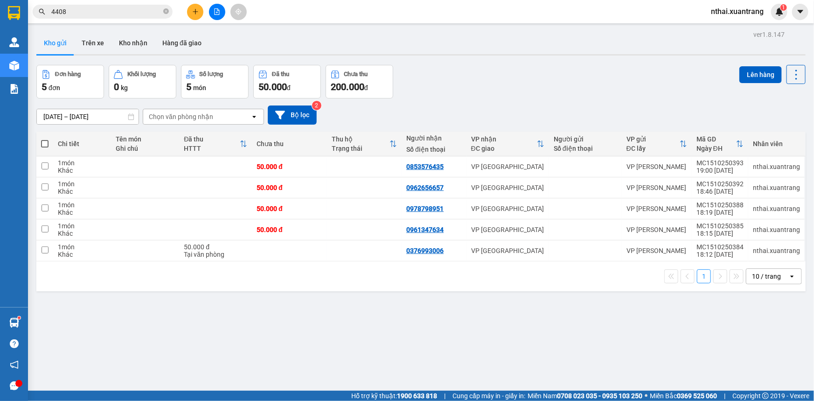
click at [85, 14] on input "4408" at bounding box center [106, 12] width 110 height 10
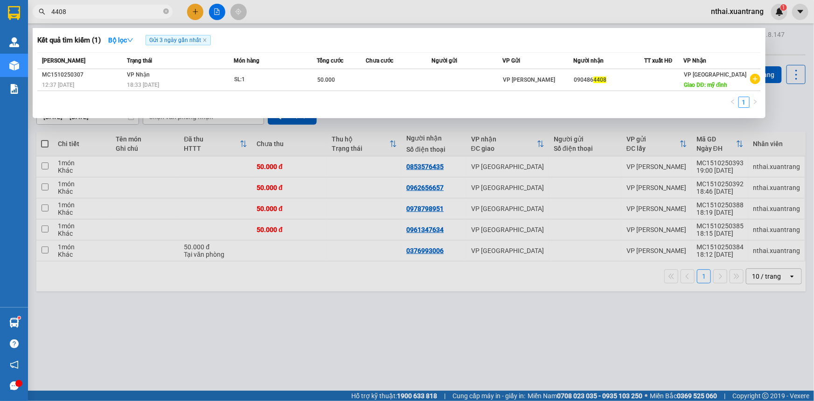
click at [85, 14] on input "4408" at bounding box center [106, 12] width 110 height 10
click at [142, 13] on input "64408" at bounding box center [106, 12] width 110 height 10
click at [141, 13] on input "64408" at bounding box center [106, 12] width 110 height 10
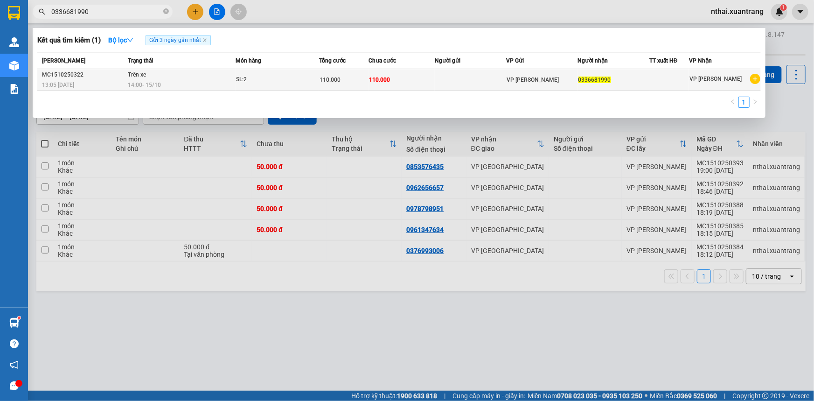
type input "0336681990"
click at [154, 75] on td "Trên xe 14:00 [DATE]" at bounding box center [181, 80] width 110 height 22
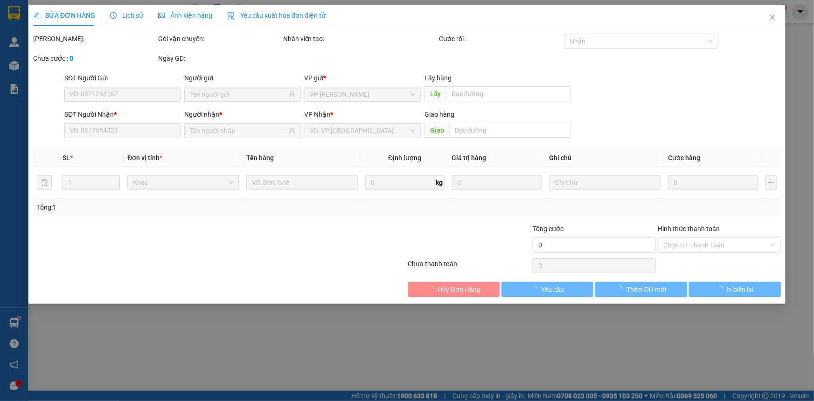
type input "0336681990"
type input "110.000"
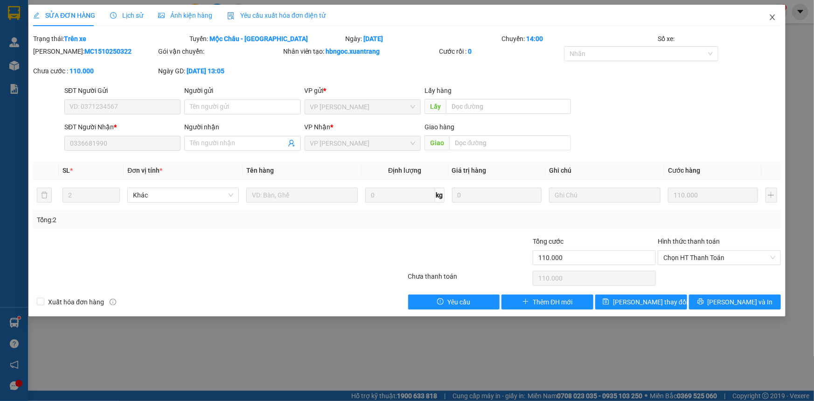
click at [773, 16] on icon "close" at bounding box center [772, 17] width 7 height 7
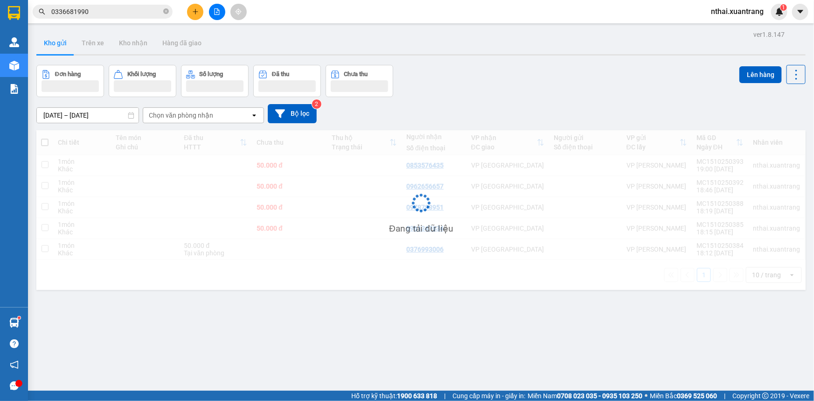
click at [109, 9] on input "0336681990" at bounding box center [106, 12] width 110 height 10
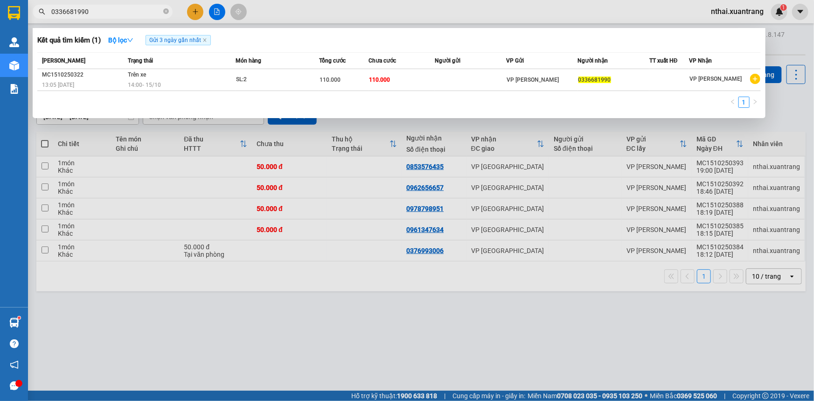
click at [322, 342] on div at bounding box center [407, 200] width 814 height 401
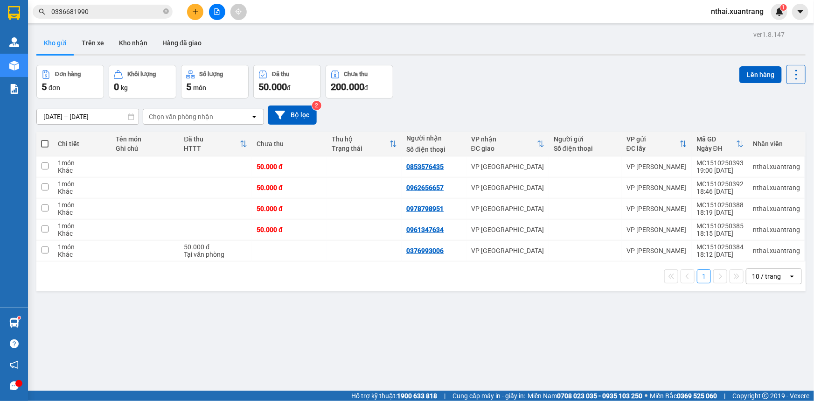
click at [211, 4] on div at bounding box center [217, 12] width 70 height 16
click at [212, 17] on button at bounding box center [217, 12] width 16 height 16
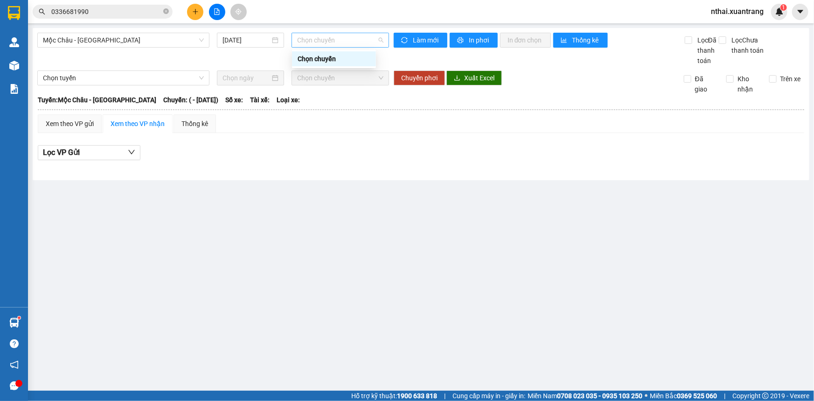
click at [332, 40] on span "Chọn chuyến" at bounding box center [340, 40] width 86 height 14
click at [249, 37] on input "[DATE]" at bounding box center [247, 40] width 48 height 10
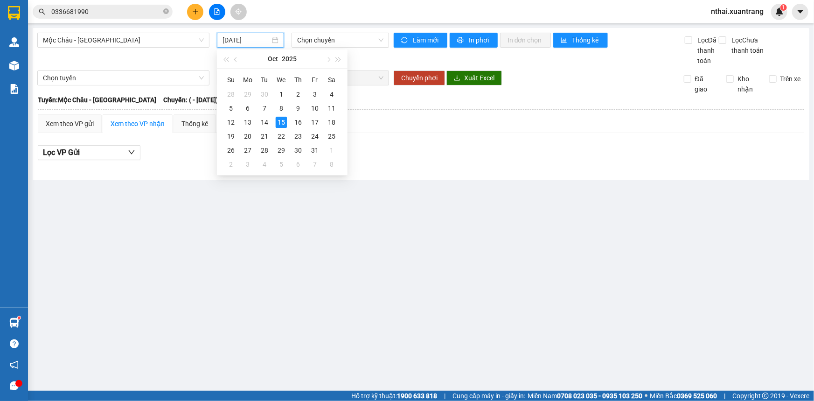
click at [331, 32] on div "Mộc Châu - [GEOGRAPHIC_DATA] [DATE] Chọn chuyến Làm mới In phơi In đơn chọn Thố…" at bounding box center [421, 104] width 777 height 152
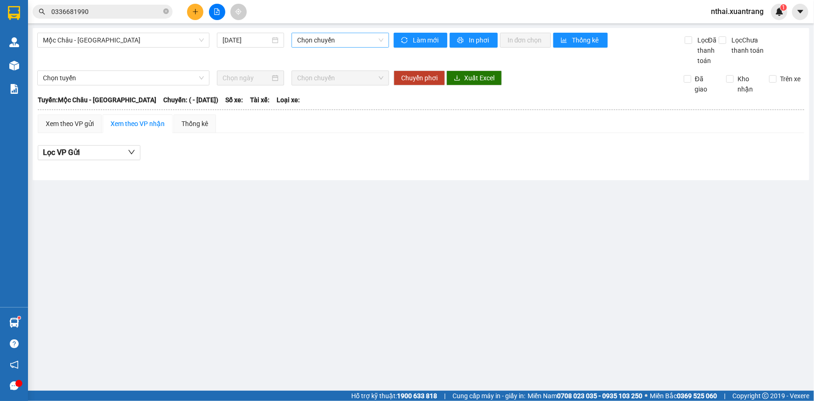
click at [334, 39] on span "Chọn chuyến" at bounding box center [340, 40] width 86 height 14
click at [89, 47] on span "Mộc Châu - [GEOGRAPHIC_DATA]" at bounding box center [123, 40] width 161 height 14
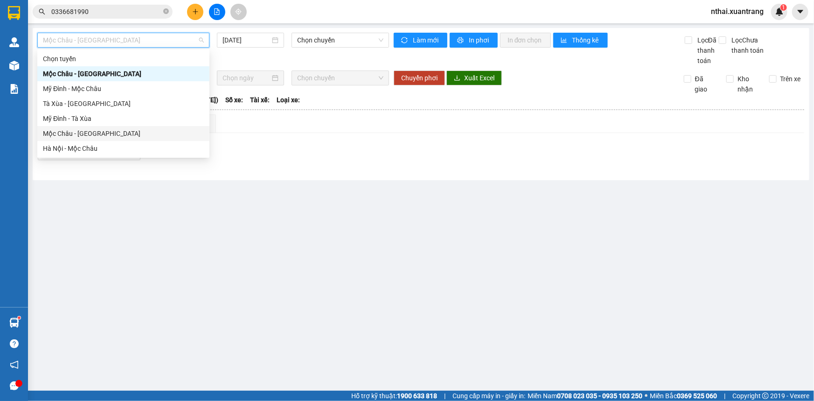
click at [84, 133] on div "Mộc Châu - [GEOGRAPHIC_DATA]" at bounding box center [123, 133] width 161 height 10
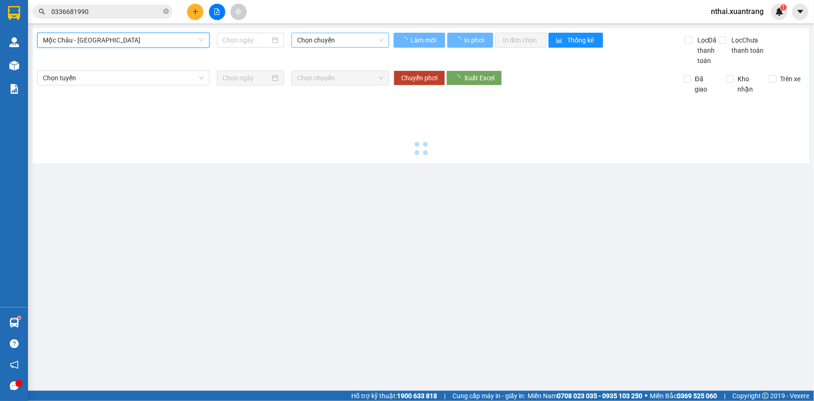
type input "[DATE]"
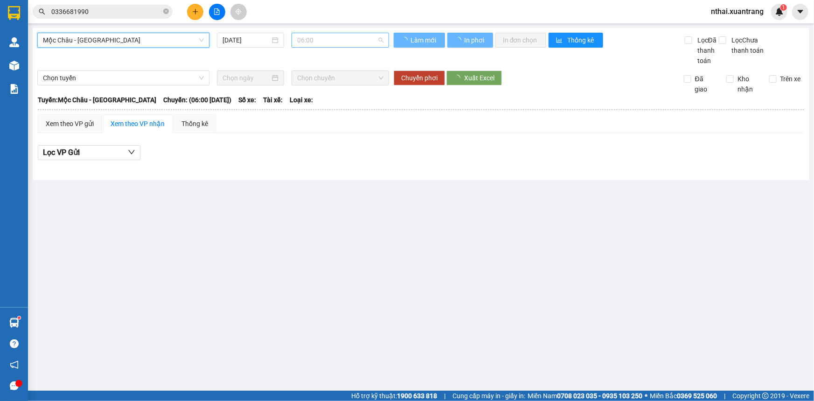
click at [313, 41] on span "06:00" at bounding box center [340, 40] width 86 height 14
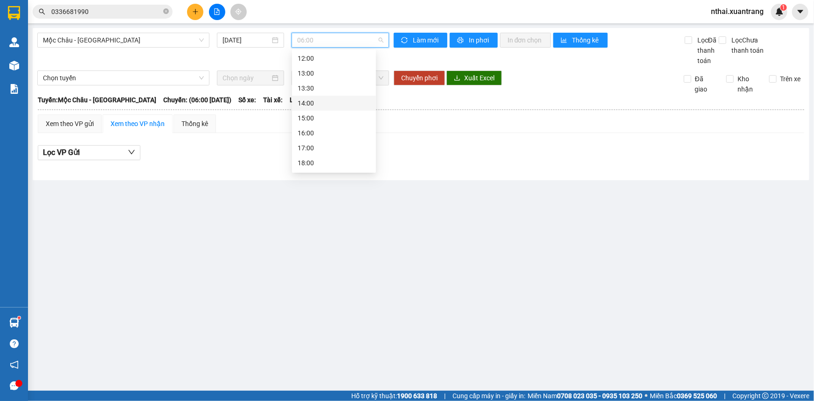
scroll to position [134, 0]
click at [305, 78] on div "14:00" at bounding box center [334, 74] width 73 height 10
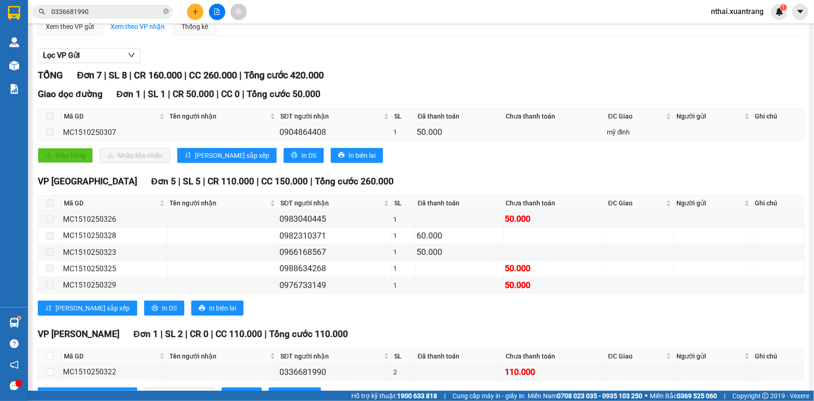
scroll to position [7, 0]
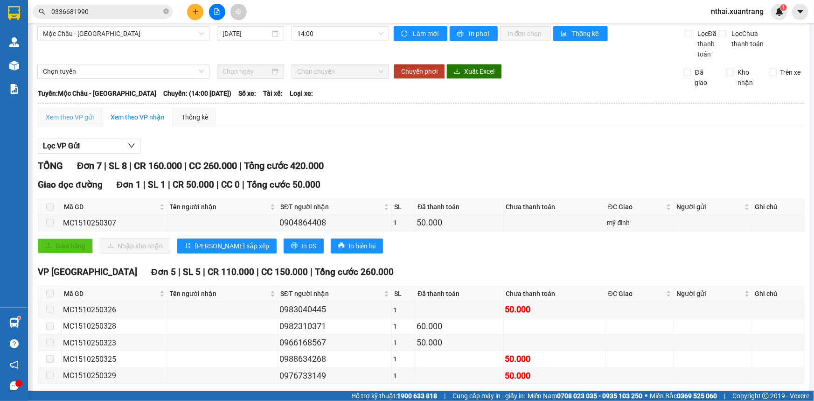
click at [53, 109] on div "Xem theo VP gửi" at bounding box center [70, 117] width 64 height 19
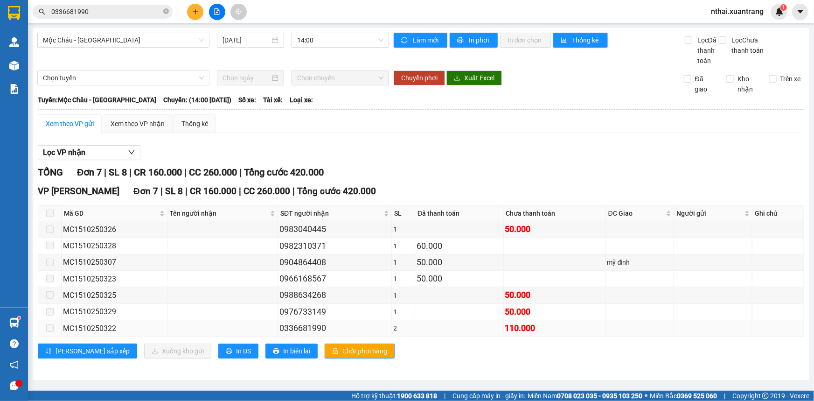
click at [57, 328] on td at bounding box center [49, 328] width 23 height 16
click at [44, 330] on td at bounding box center [49, 328] width 23 height 16
click at [51, 330] on span at bounding box center [49, 327] width 7 height 7
click at [306, 325] on div "0336681990" at bounding box center [335, 328] width 111 height 13
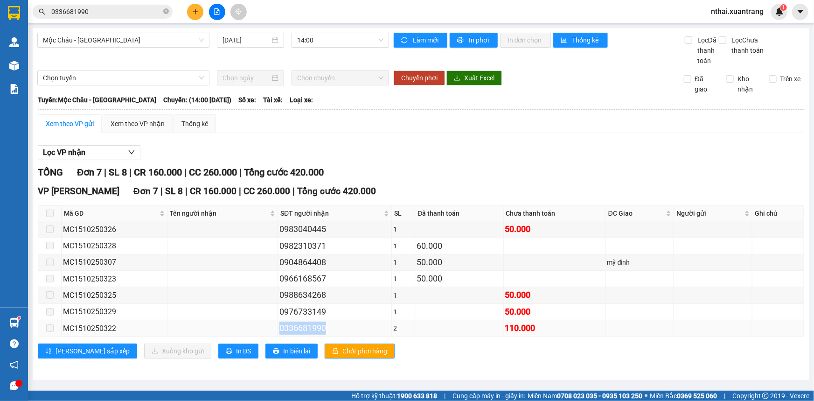
click at [317, 330] on div "0336681990" at bounding box center [335, 328] width 111 height 13
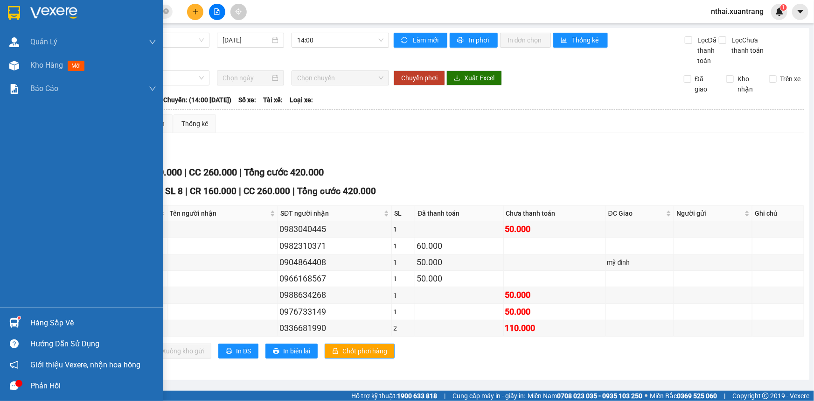
click at [8, 16] on img at bounding box center [14, 13] width 12 height 14
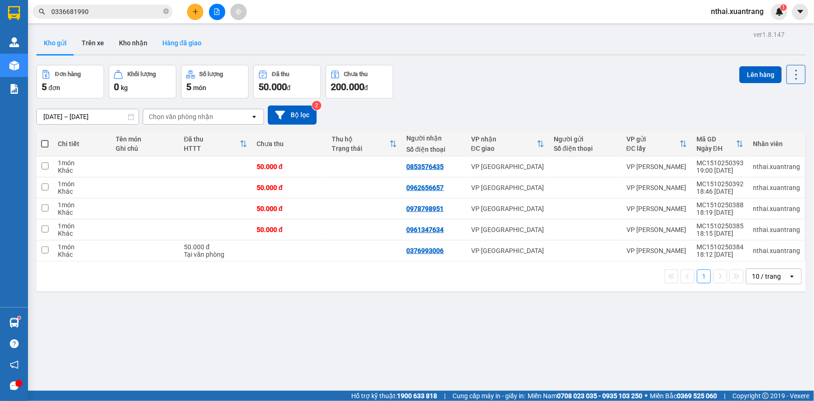
click at [169, 47] on button "Hàng đã giao" at bounding box center [182, 43] width 54 height 22
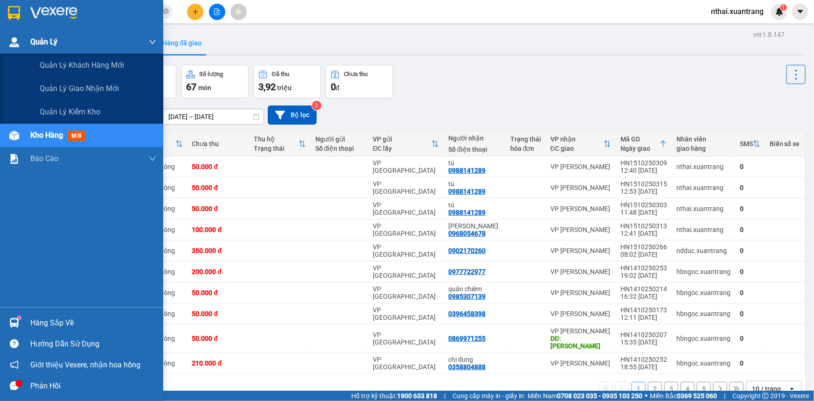
drag, startPoint x: 41, startPoint y: 36, endPoint x: 53, endPoint y: 38, distance: 12.4
click at [43, 36] on span "Quản Lý" at bounding box center [43, 42] width 27 height 12
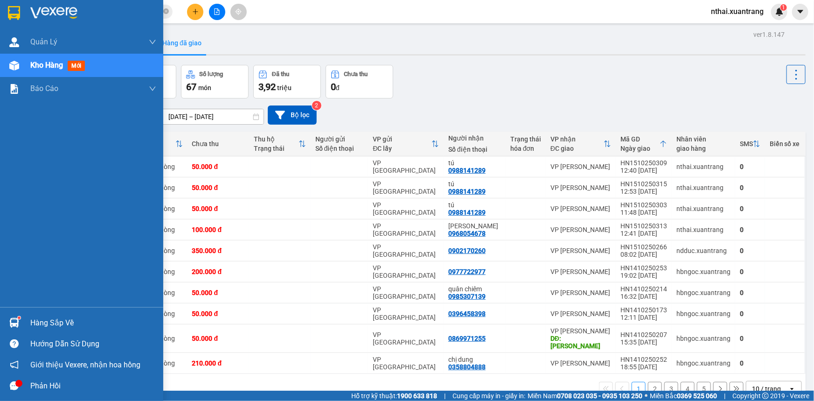
click at [35, 16] on img at bounding box center [53, 13] width 47 height 14
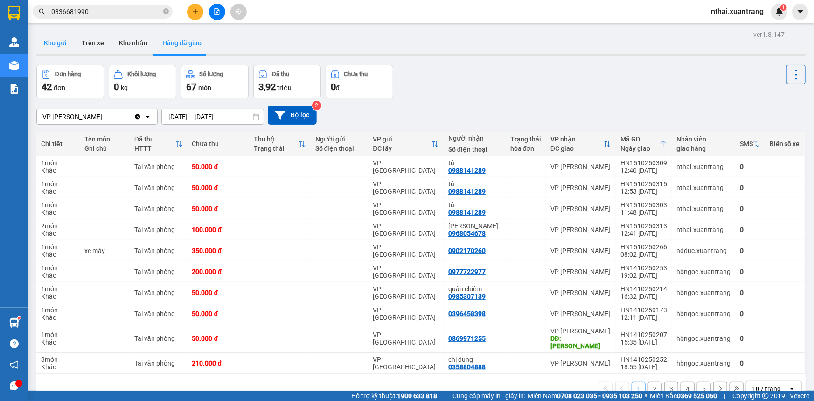
click at [61, 45] on button "Kho gửi" at bounding box center [55, 43] width 38 height 22
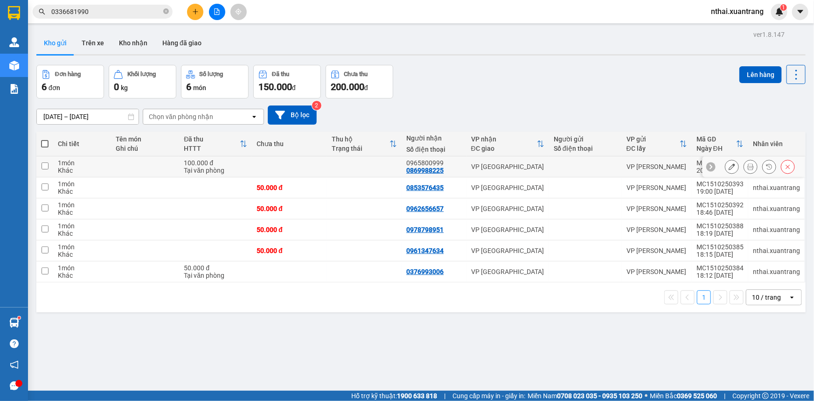
click at [729, 168] on icon at bounding box center [732, 166] width 7 height 7
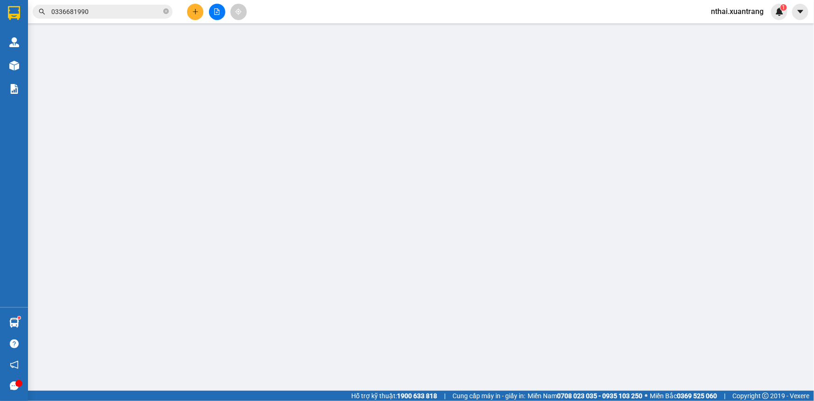
type input "0869988225"
type input "100.000"
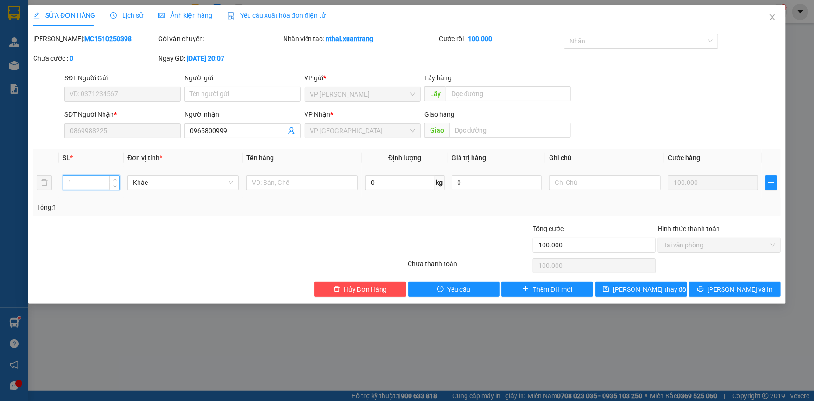
type input "0"
type input "2"
click at [634, 287] on span "[PERSON_NAME] thay đổi" at bounding box center [650, 289] width 75 height 10
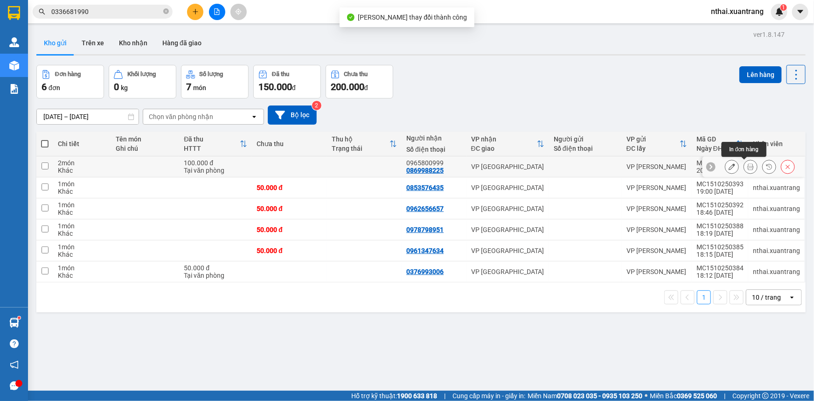
click at [748, 165] on icon at bounding box center [751, 166] width 7 height 7
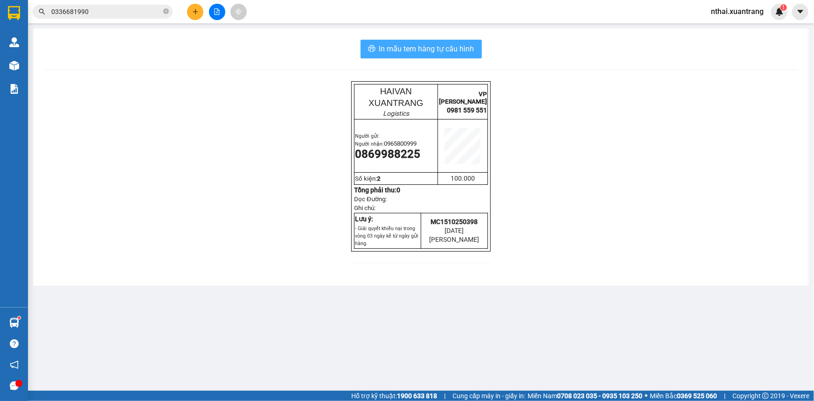
click at [449, 46] on span "In mẫu tem hàng tự cấu hình" at bounding box center [426, 49] width 95 height 12
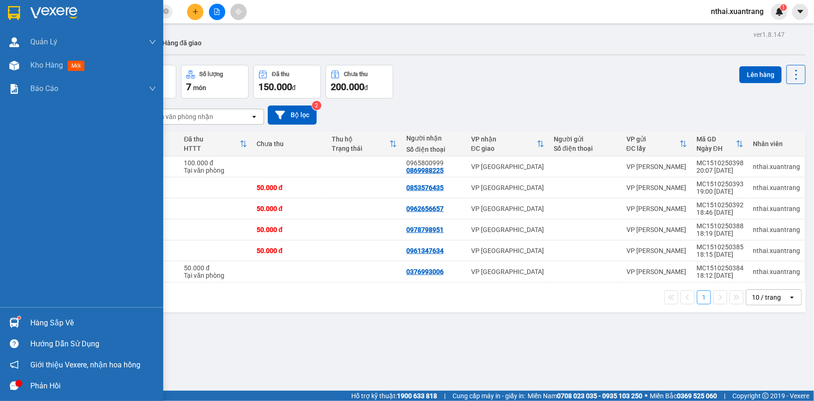
click at [14, 6] on img at bounding box center [14, 13] width 12 height 14
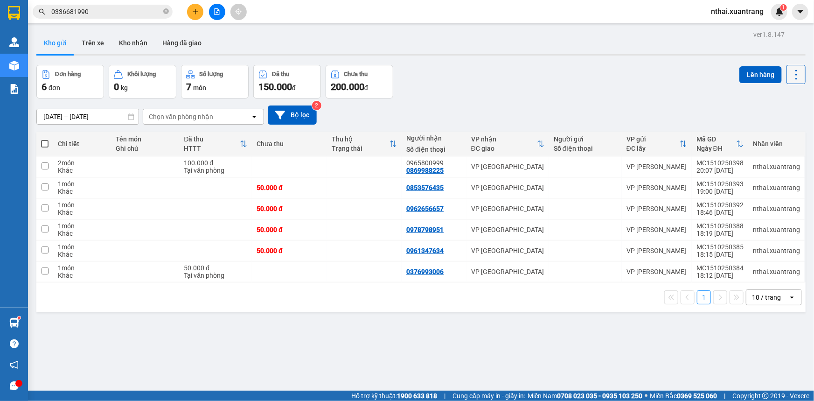
click at [795, 77] on icon at bounding box center [796, 74] width 13 height 13
click at [769, 117] on span "Xuất excel" at bounding box center [779, 116] width 30 height 9
